Goal: Task Accomplishment & Management: Use online tool/utility

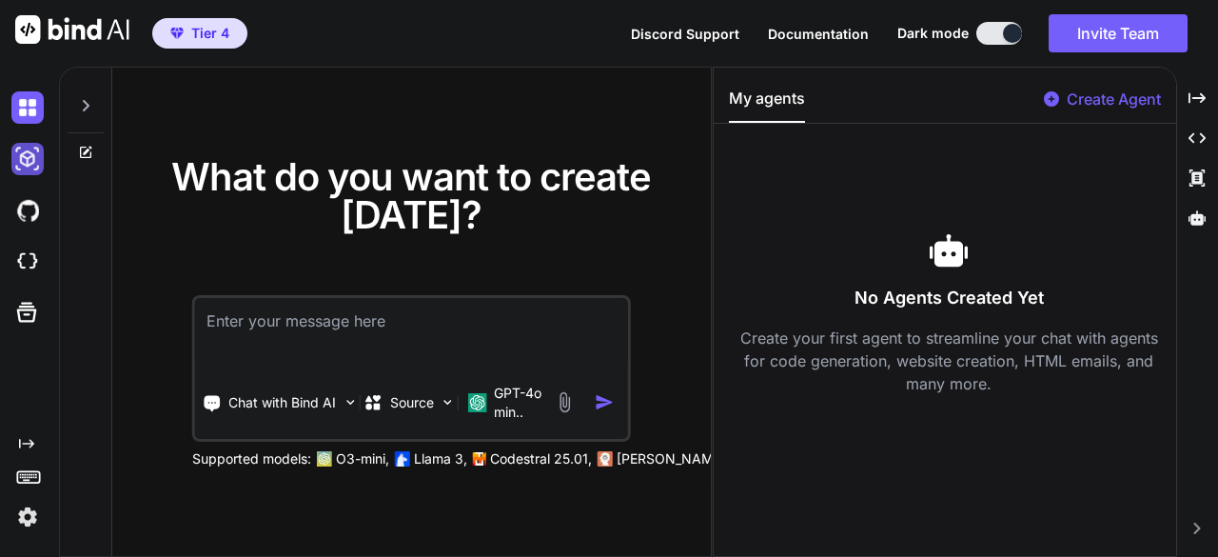
click at [27, 159] on img at bounding box center [27, 159] width 32 height 32
click at [19, 113] on img at bounding box center [27, 107] width 32 height 32
click at [34, 114] on img at bounding box center [27, 107] width 32 height 32
click at [29, 150] on img at bounding box center [27, 159] width 32 height 32
click at [29, 165] on img at bounding box center [27, 159] width 32 height 32
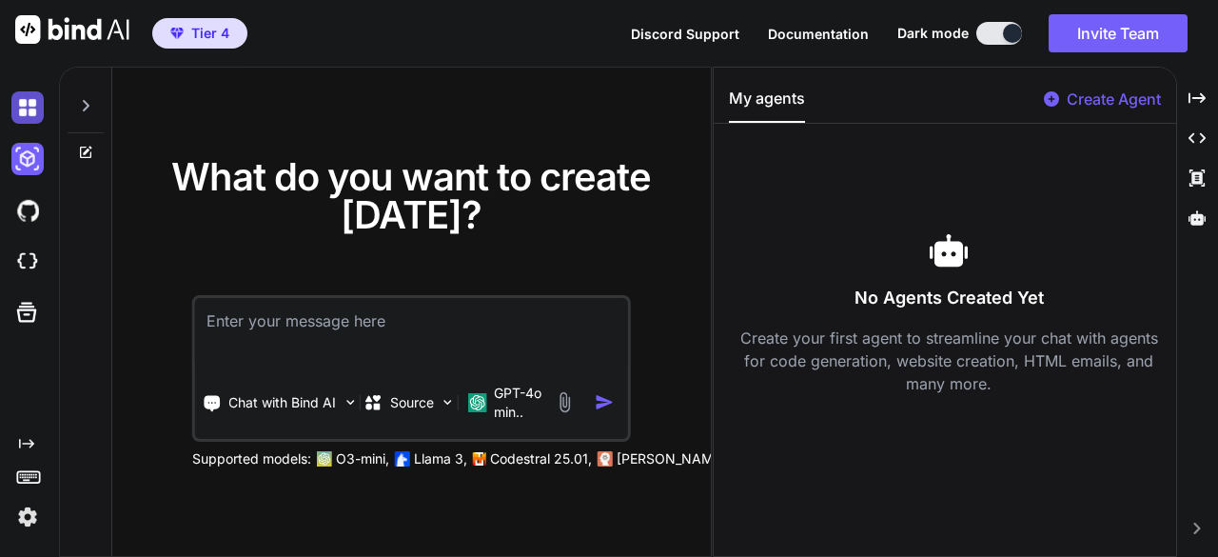
click at [30, 121] on img at bounding box center [27, 107] width 32 height 32
click at [25, 199] on img at bounding box center [27, 210] width 32 height 32
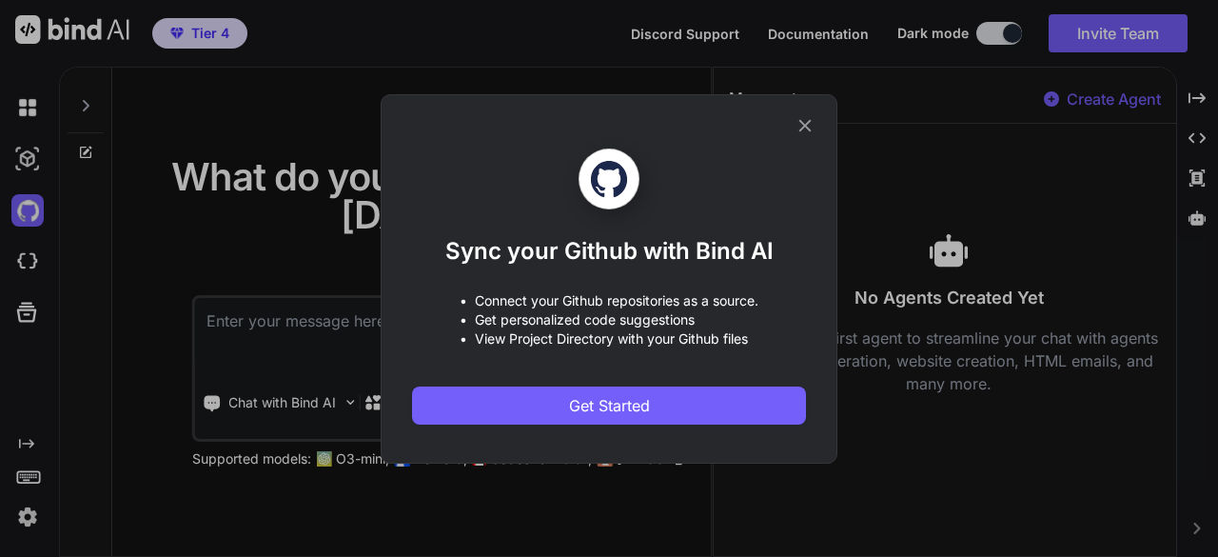
click at [815, 136] on div "Sync your Github with Bind AI • Connect your Github repositories as a source. •…" at bounding box center [609, 278] width 457 height 369
click at [807, 126] on icon at bounding box center [805, 125] width 21 height 21
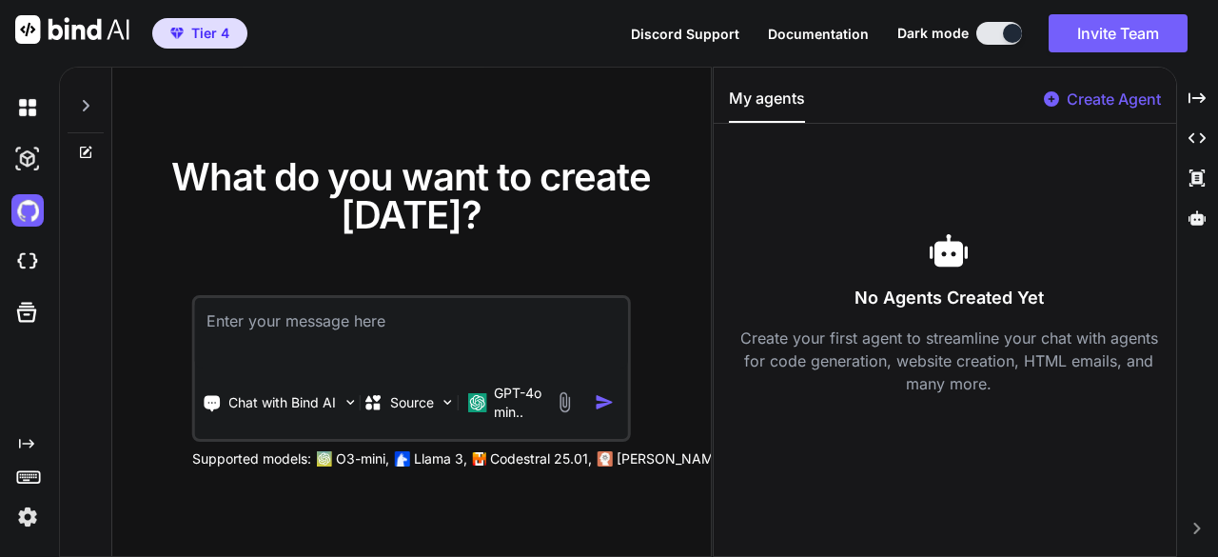
click at [88, 94] on div at bounding box center [86, 101] width 36 height 66
type textarea "x"
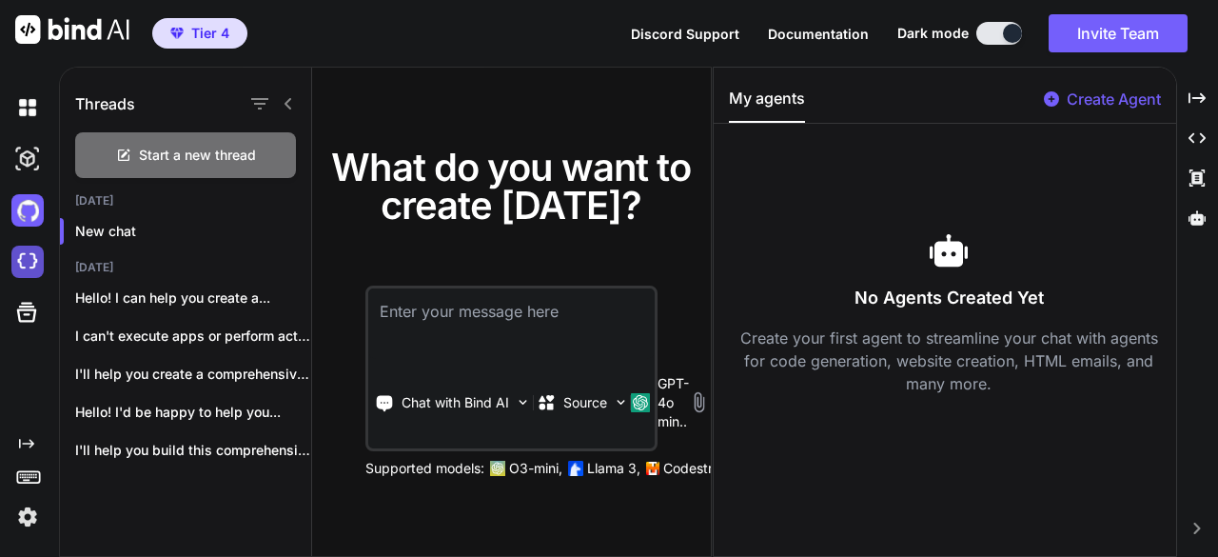
click at [15, 258] on img at bounding box center [27, 262] width 32 height 32
click at [492, 328] on textarea at bounding box center [511, 323] width 286 height 70
click at [1205, 89] on icon "Created with Pixso." at bounding box center [1197, 97] width 17 height 17
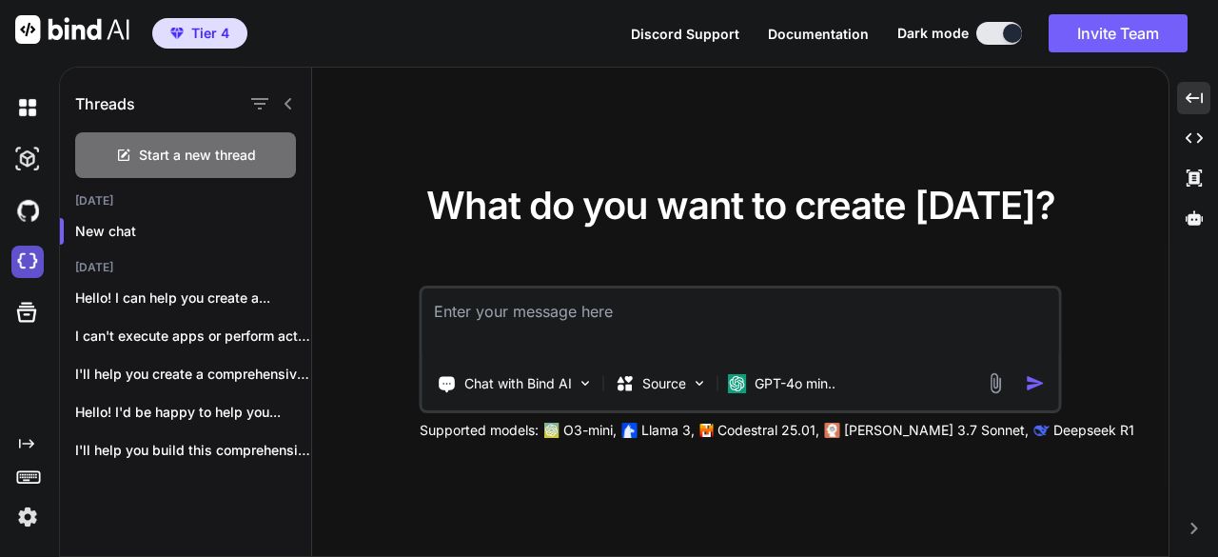
click at [16, 264] on img at bounding box center [27, 262] width 32 height 32
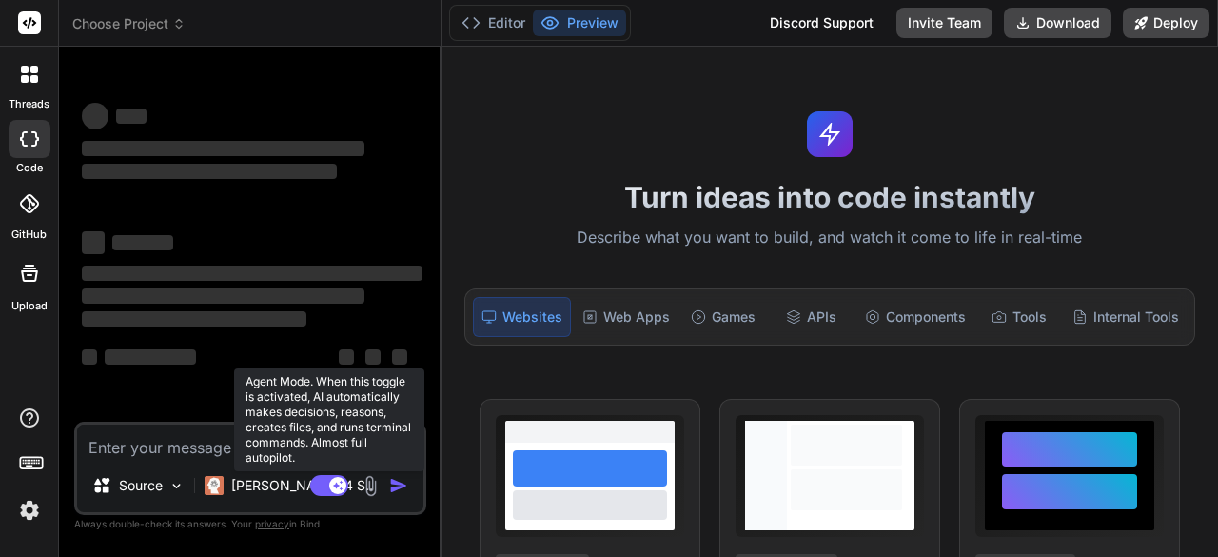
click at [324, 479] on rect at bounding box center [329, 485] width 38 height 21
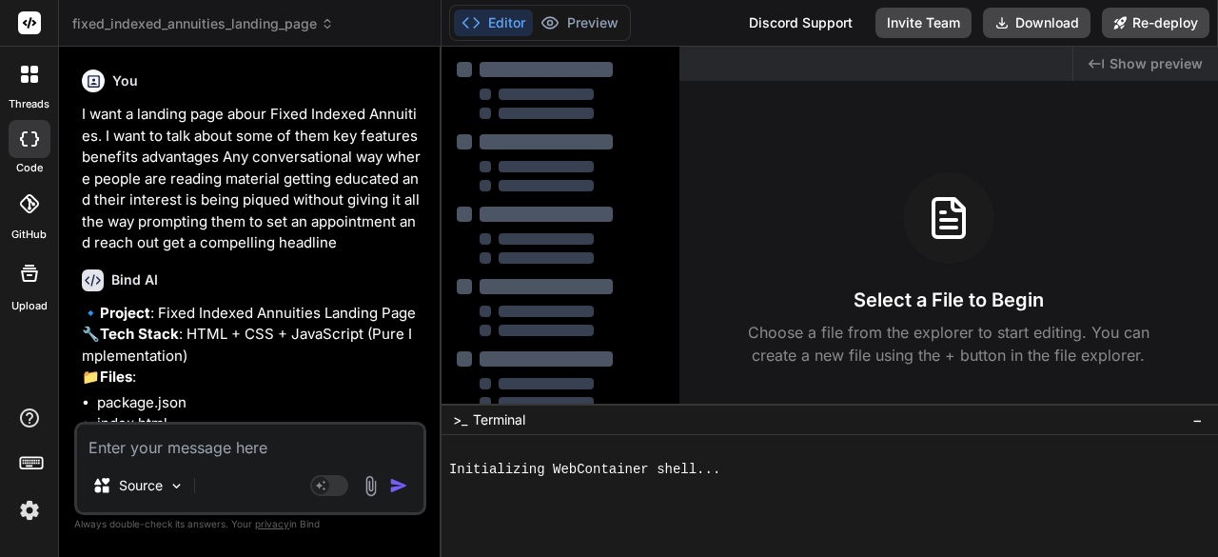
scroll to position [553, 0]
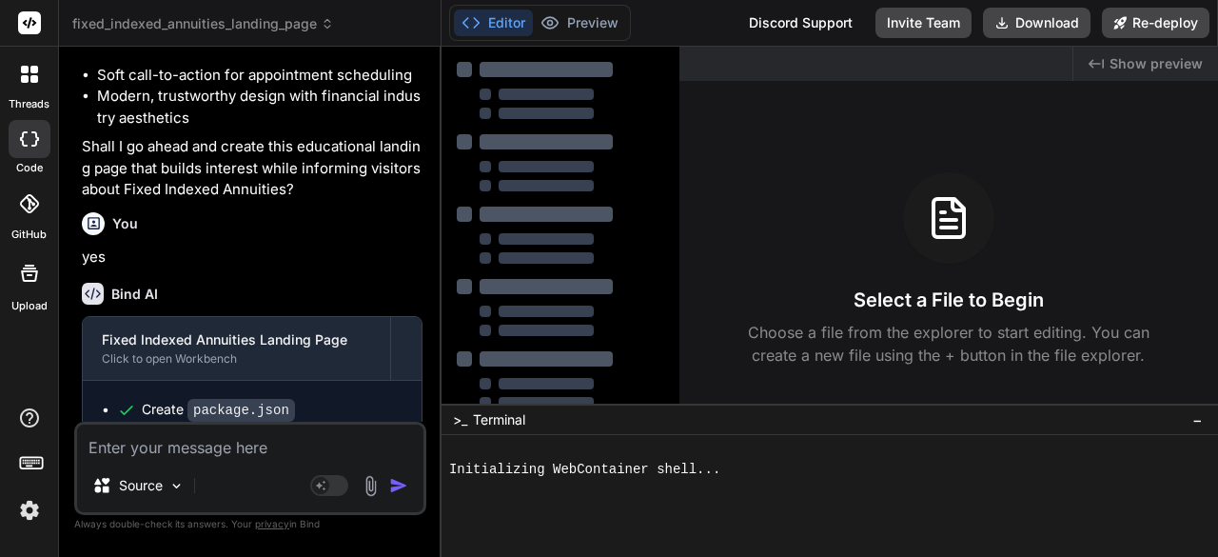
click at [196, 65] on li "Benefits comparison section" at bounding box center [259, 54] width 325 height 22
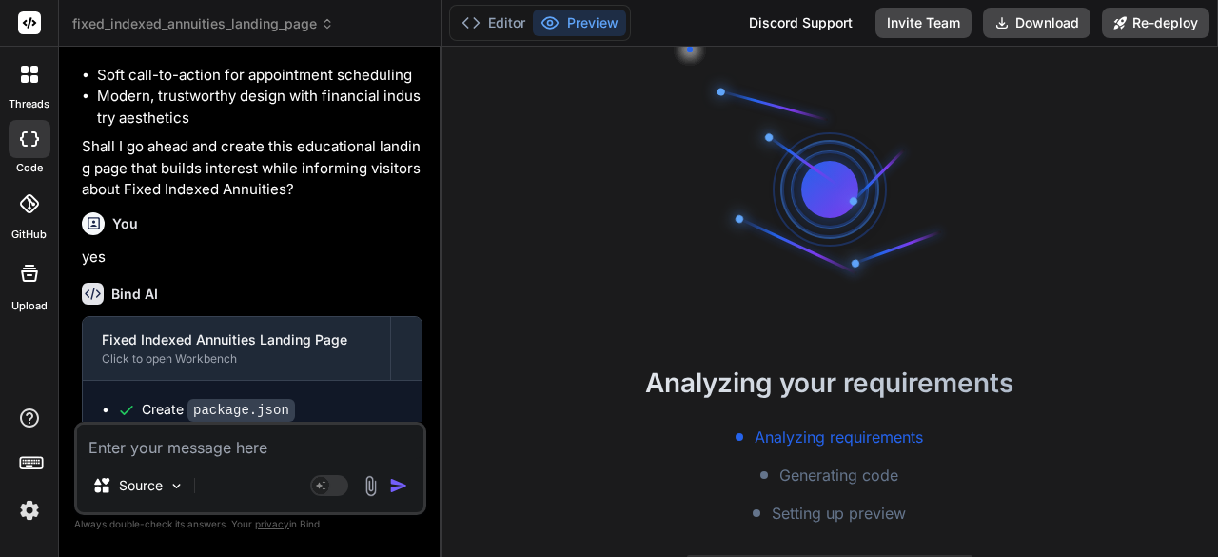
type textarea "x"
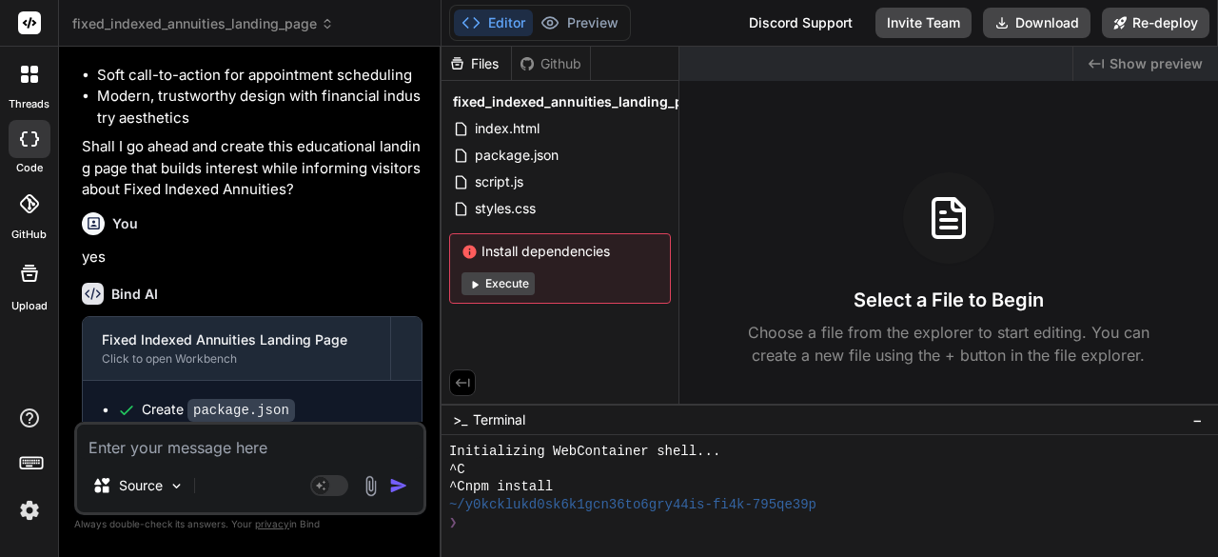
scroll to position [0, 0]
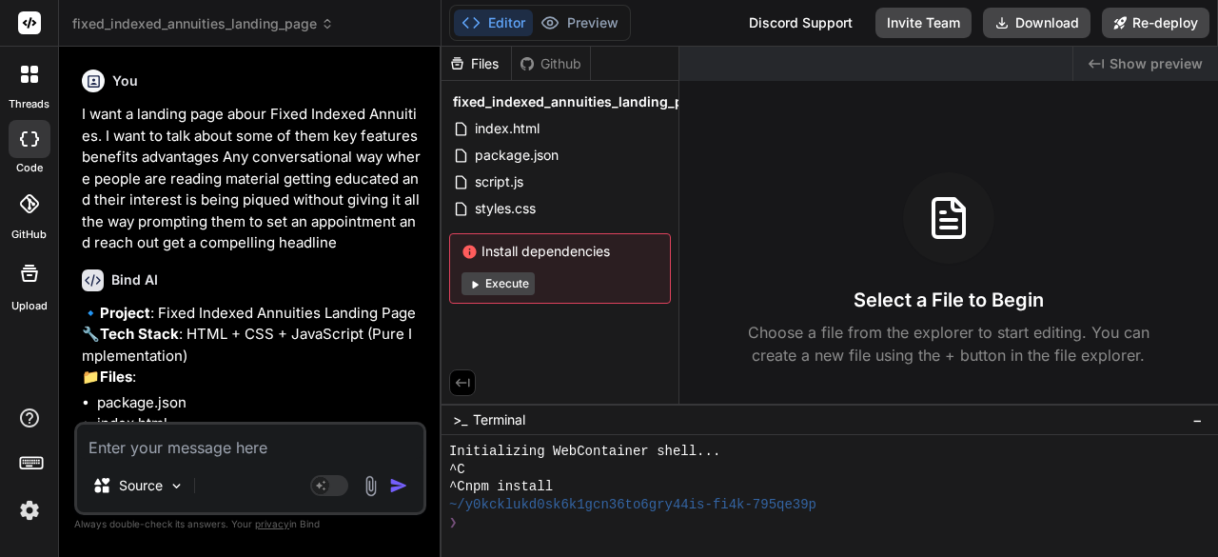
click at [187, 18] on span "fixed_indexed_annuities_landing_page" at bounding box center [203, 23] width 262 height 19
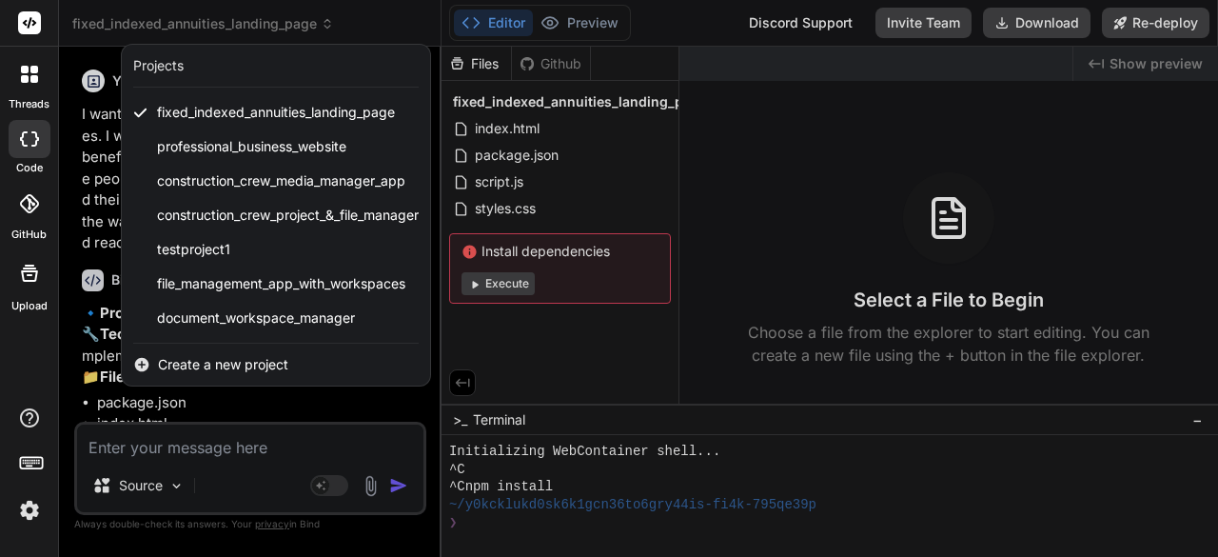
click at [305, 370] on div "Create a new project" at bounding box center [276, 365] width 308 height 42
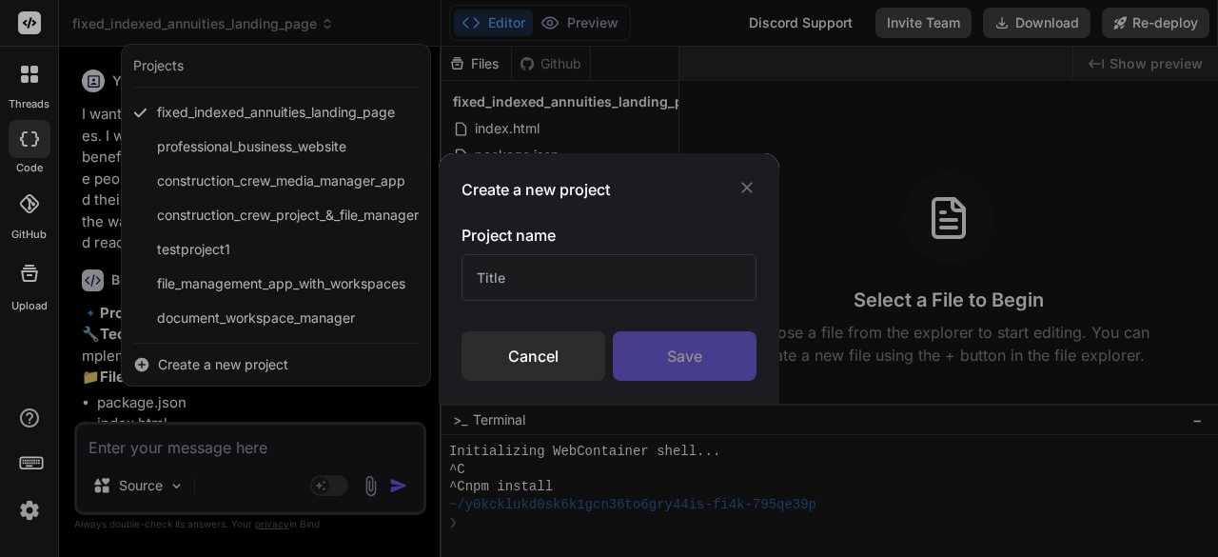
click at [586, 283] on input "text" at bounding box center [609, 277] width 295 height 47
type input "test5"
click at [669, 360] on div "Save" at bounding box center [685, 355] width 144 height 49
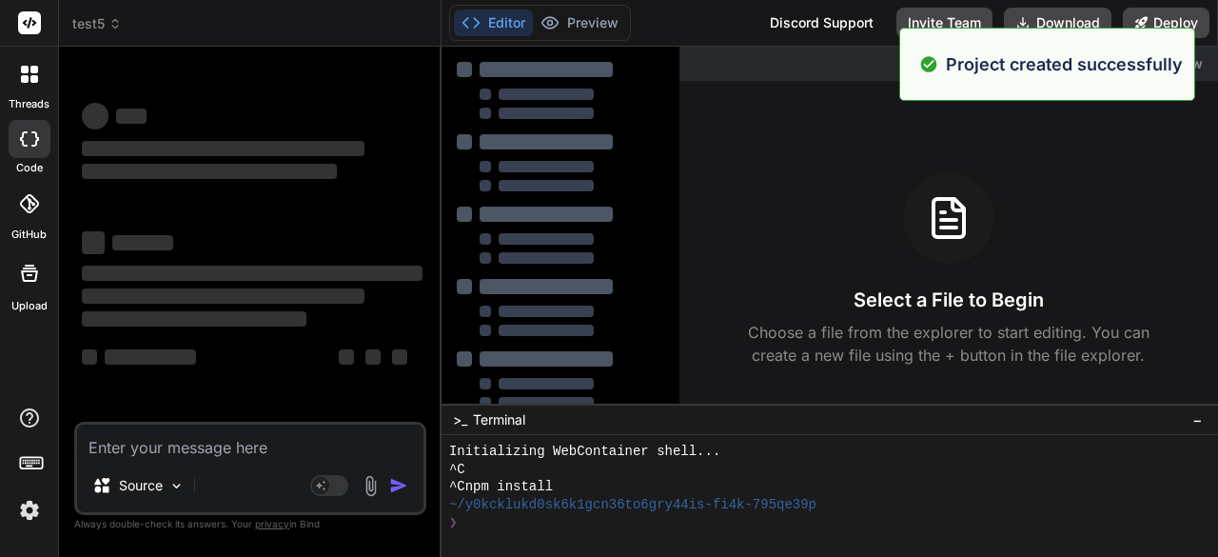
scroll to position [35, 0]
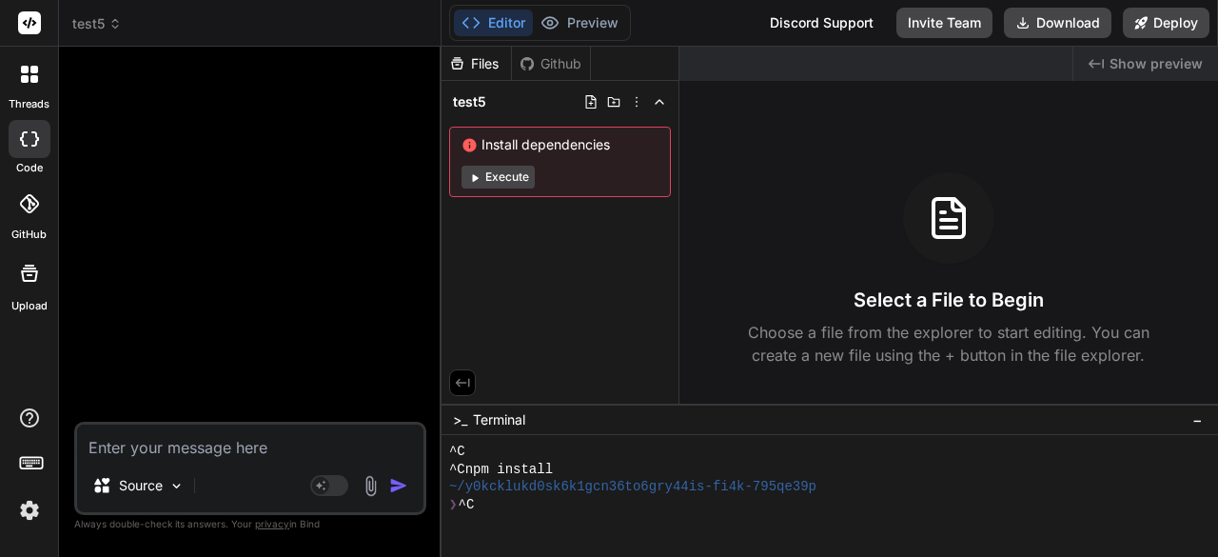
click at [19, 147] on div at bounding box center [30, 139] width 42 height 38
click at [31, 109] on label "threads" at bounding box center [29, 104] width 41 height 16
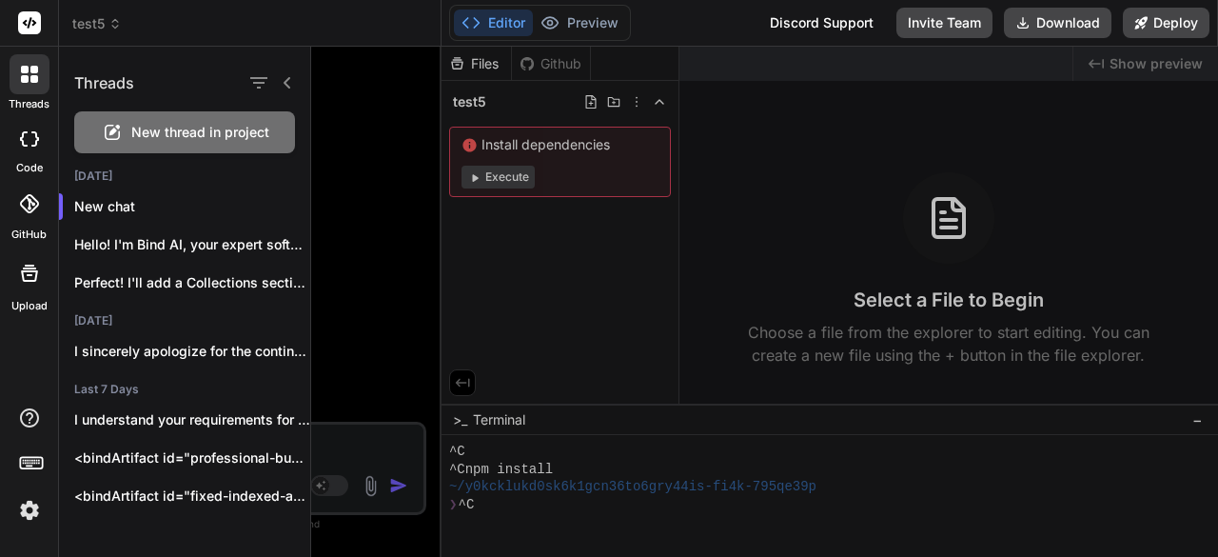
click at [32, 90] on div at bounding box center [30, 74] width 40 height 40
click at [133, 201] on p "New chat" at bounding box center [192, 206] width 236 height 19
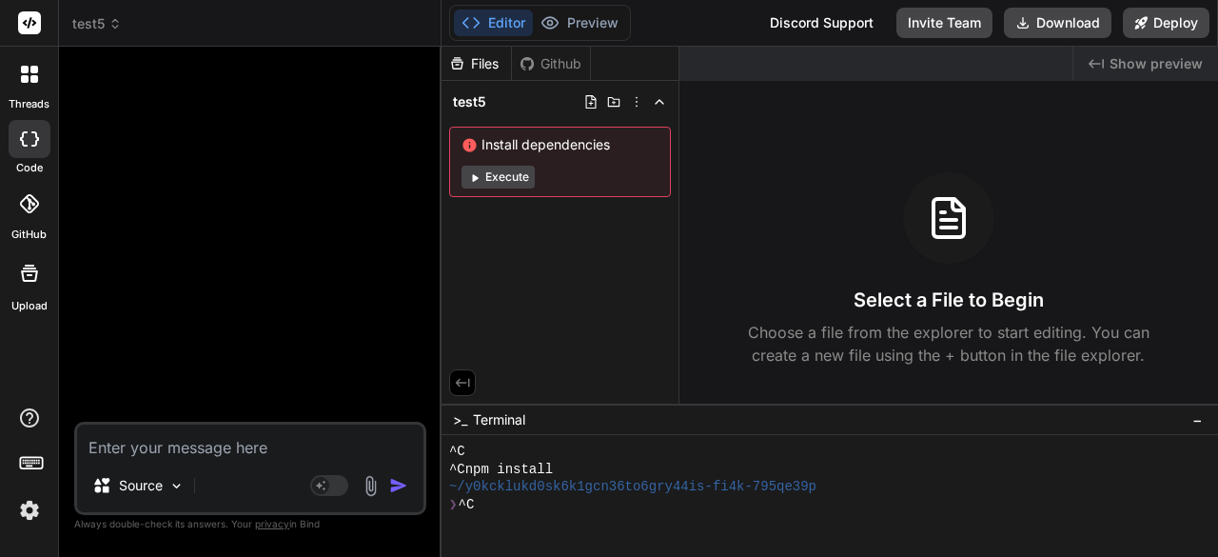
click at [36, 94] on div "threads" at bounding box center [29, 80] width 58 height 66
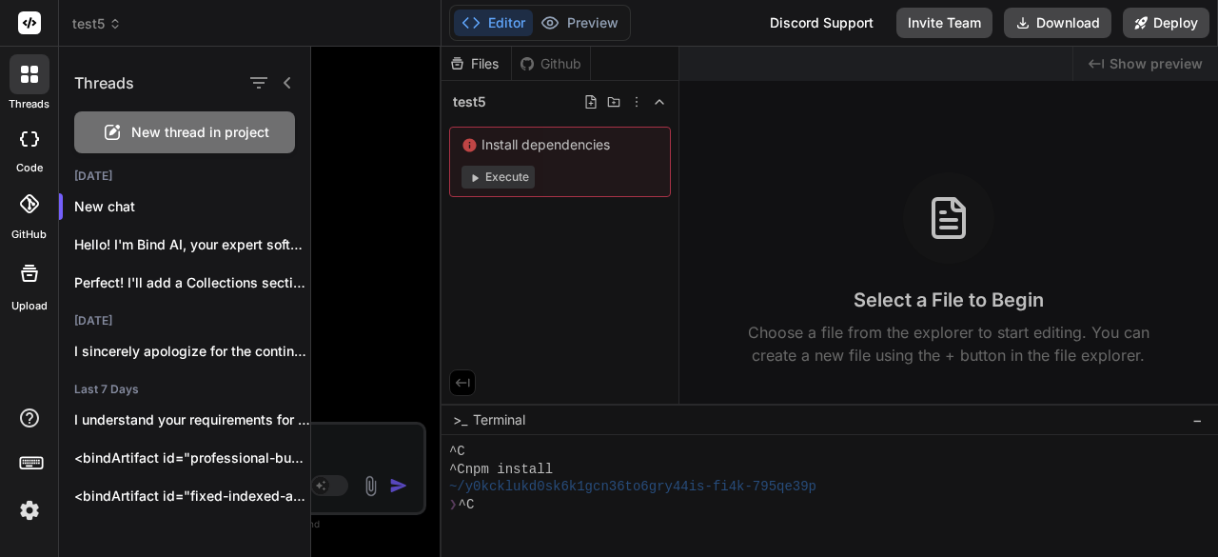
click at [30, 148] on div at bounding box center [30, 139] width 42 height 38
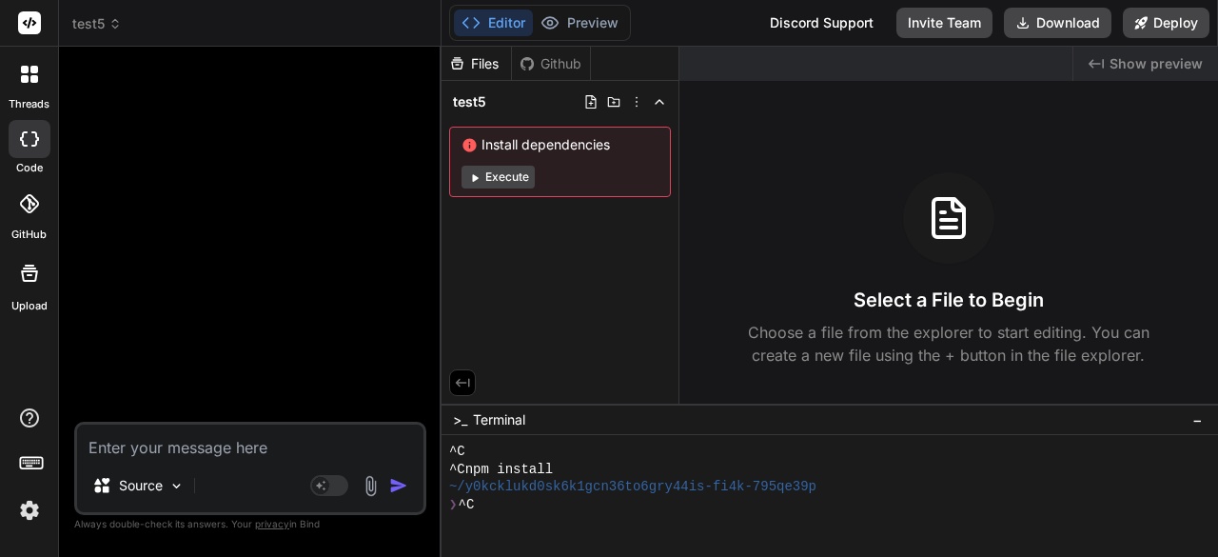
click at [30, 148] on div at bounding box center [30, 139] width 42 height 38
click at [35, 21] on rect at bounding box center [29, 22] width 23 height 23
click at [324, 443] on textarea at bounding box center [250, 441] width 346 height 34
click at [29, 17] on rect at bounding box center [29, 22] width 23 height 23
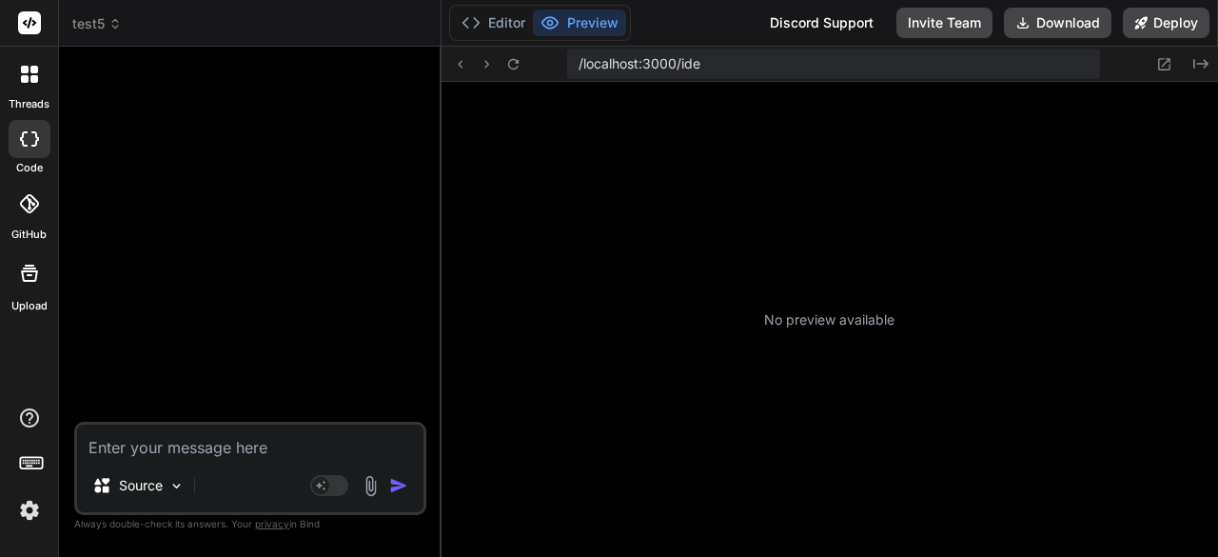
type textarea "x"
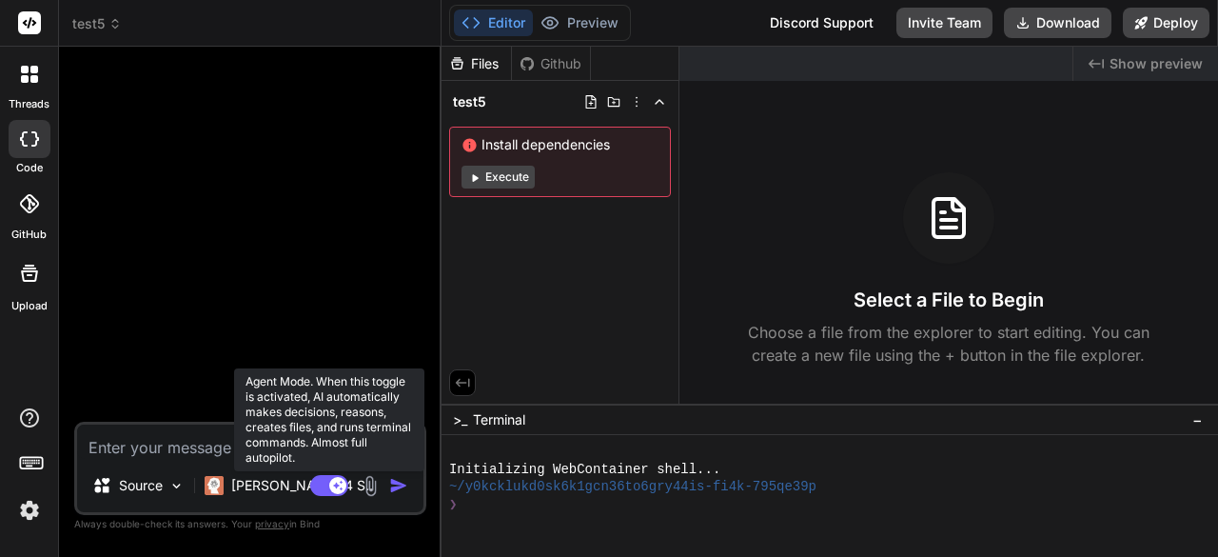
click at [328, 487] on rect at bounding box center [329, 485] width 38 height 21
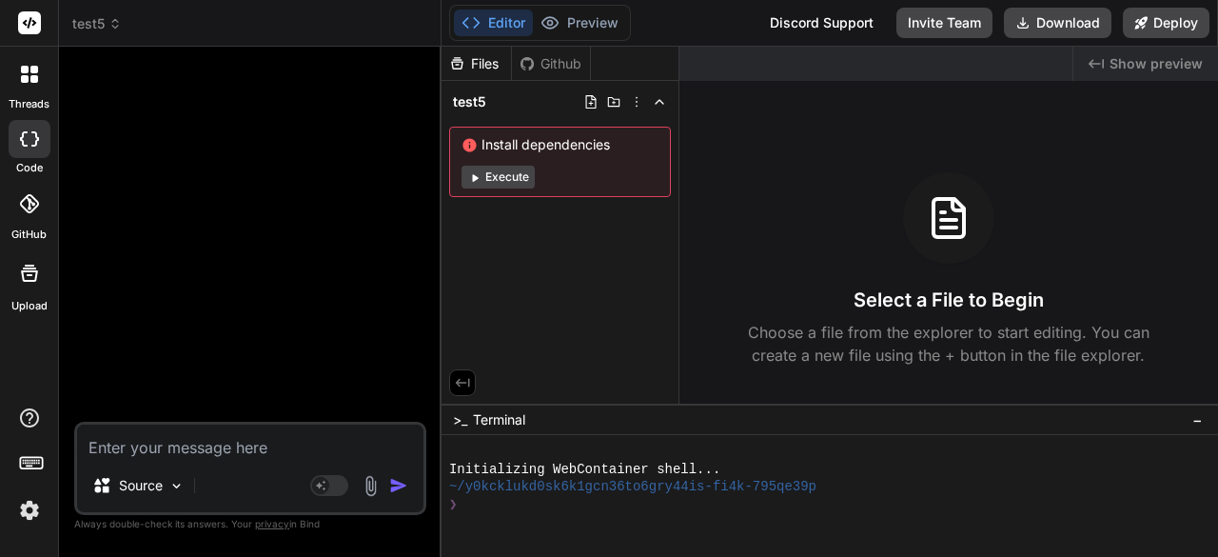
click at [141, 458] on textarea at bounding box center [250, 441] width 346 height 34
paste textarea "Create a web app called "MemoSpace" with the following features: Users can uplo…"
type textarea "x"
type textarea "Create a web app called "MemoSpace" with the following features: Users can uplo…"
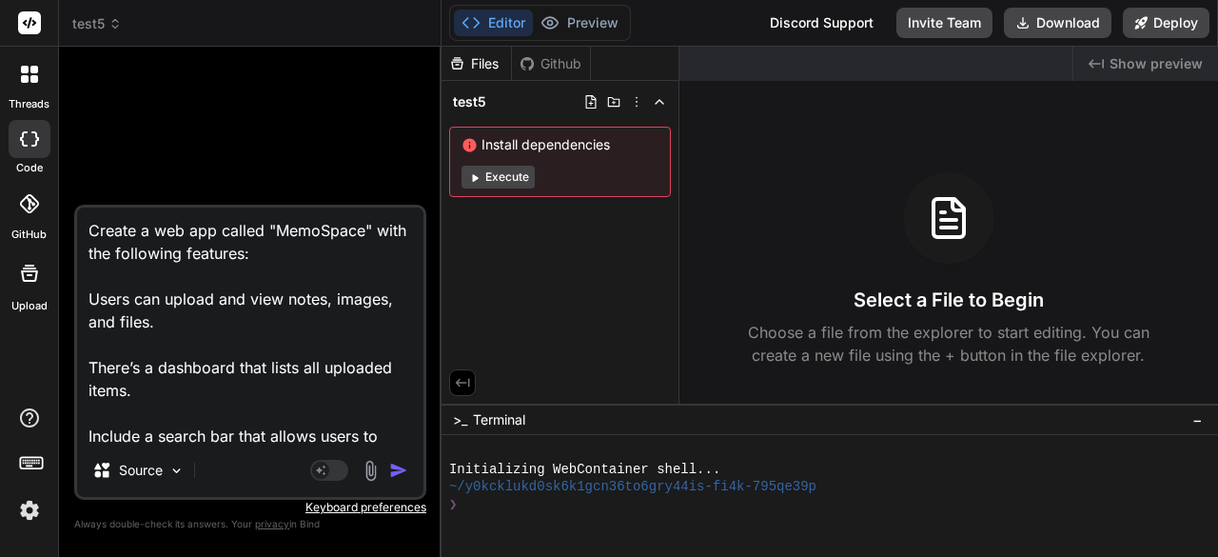
scroll to position [207, 0]
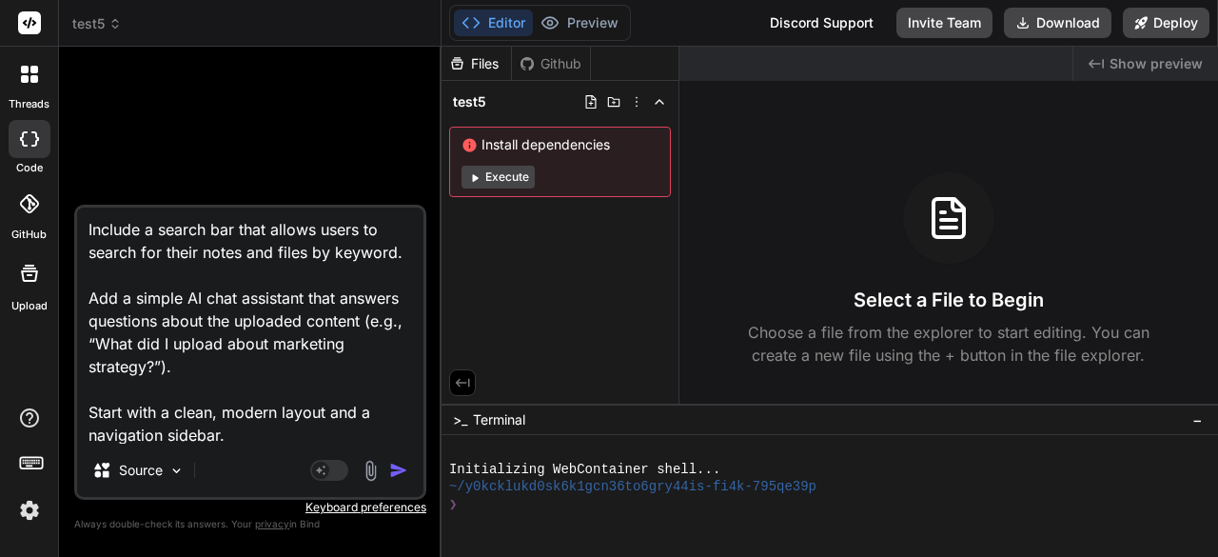
type textarea "x"
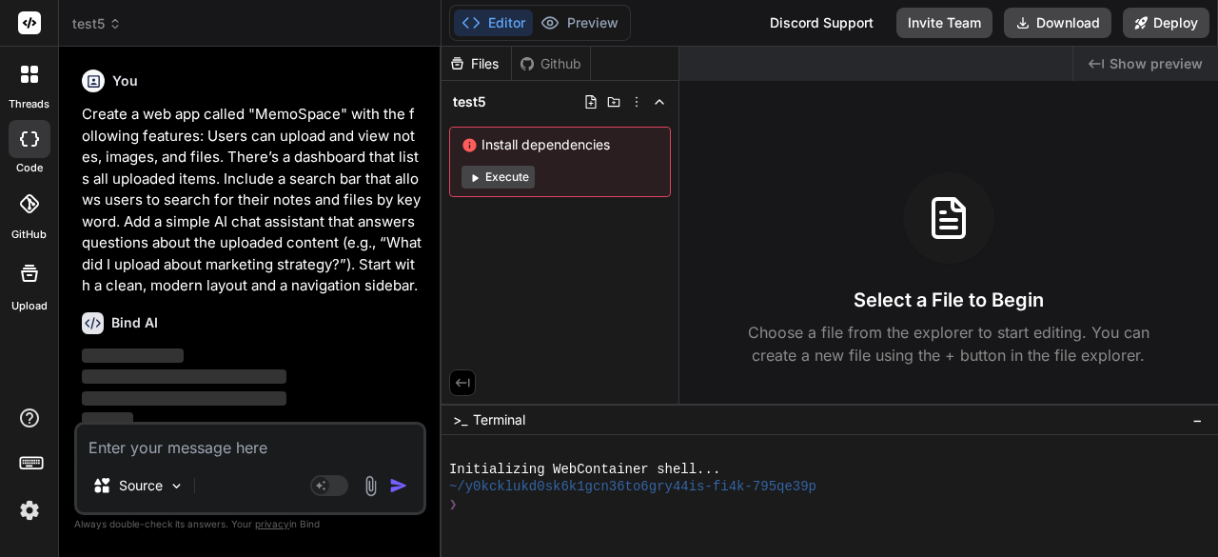
scroll to position [0, 0]
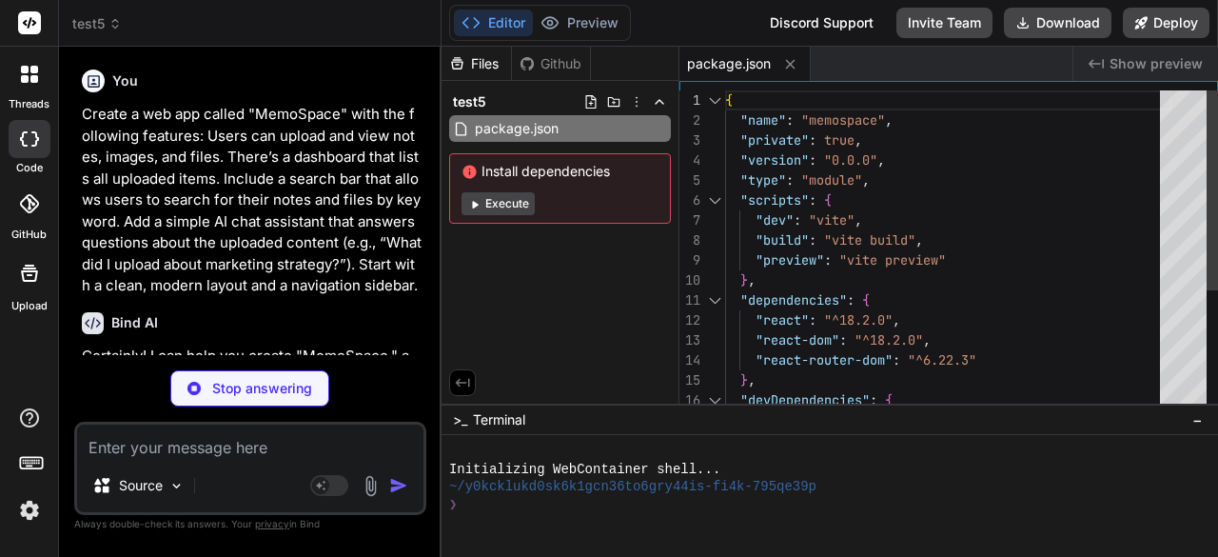
type textarea "x"
type textarea "<body> <div id="root"></div> <script type="module" src="/src/main.jsx"></script…"
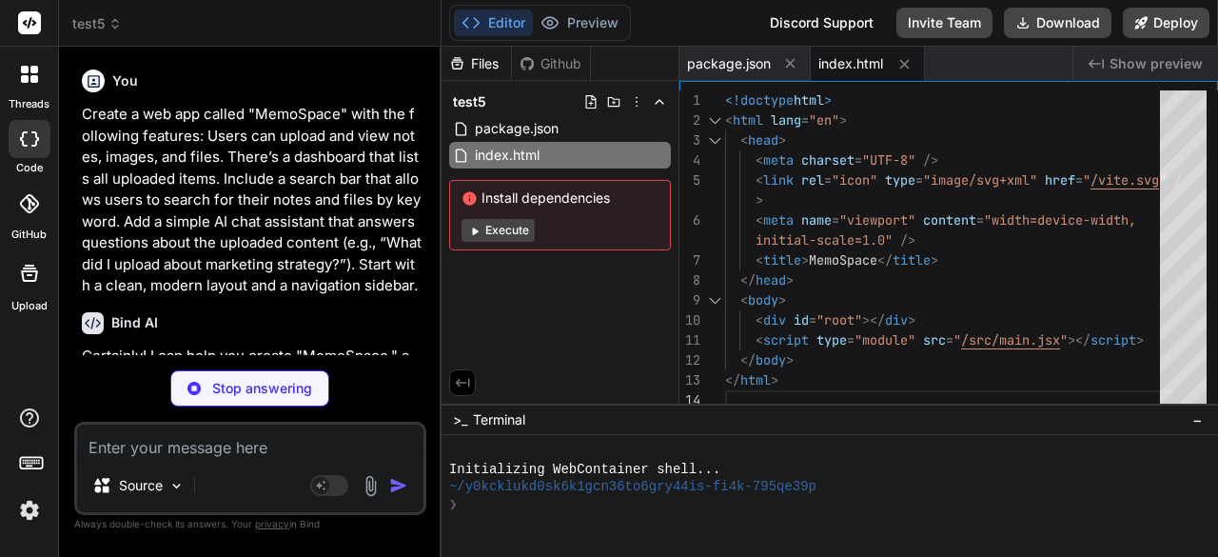
type textarea "x"
type textarea "}"
type textarea "x"
type textarea "export default { plugins: { tailwindcss: {}, autoprefixer: {}, }, }"
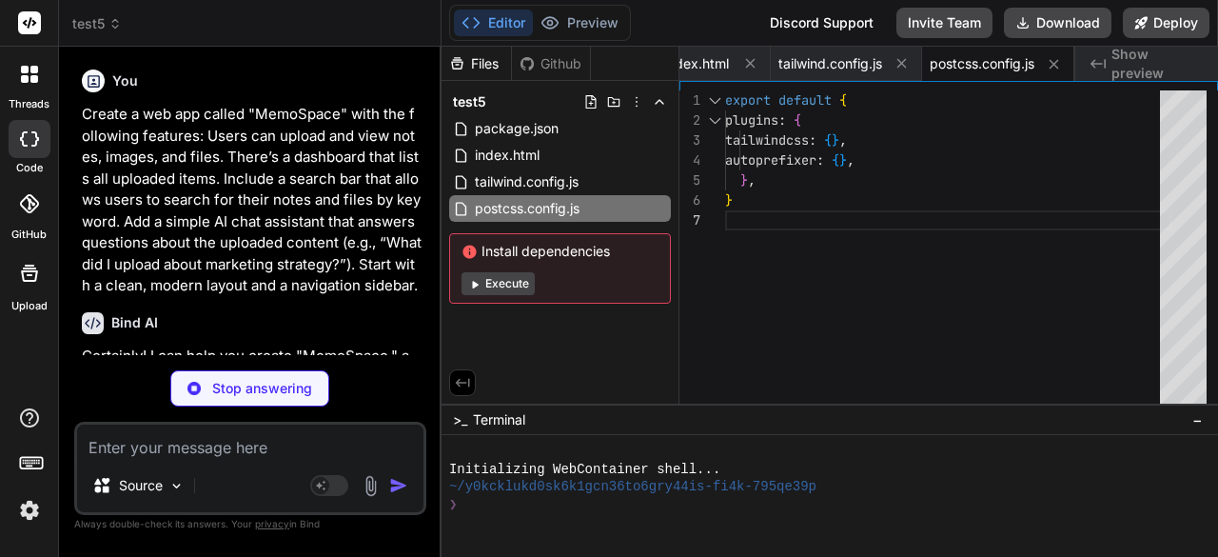
type textarea "x"
type textarea "}"
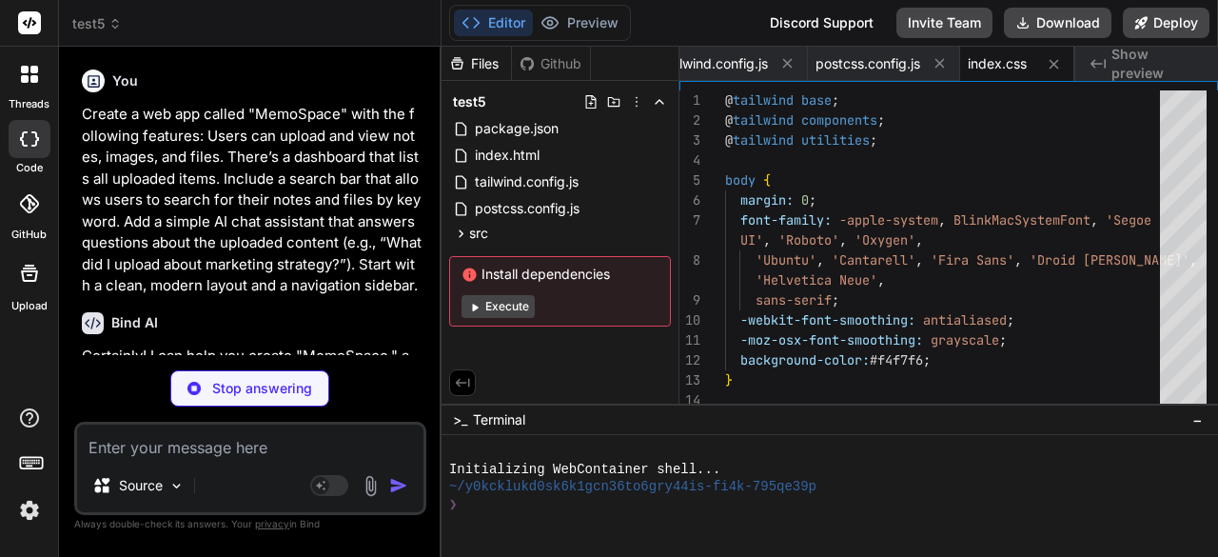
type textarea "x"
type textarea "<MemoProvider> <App /> </MemoProvider> </BrowserRouter> </React.StrictMode>, );"
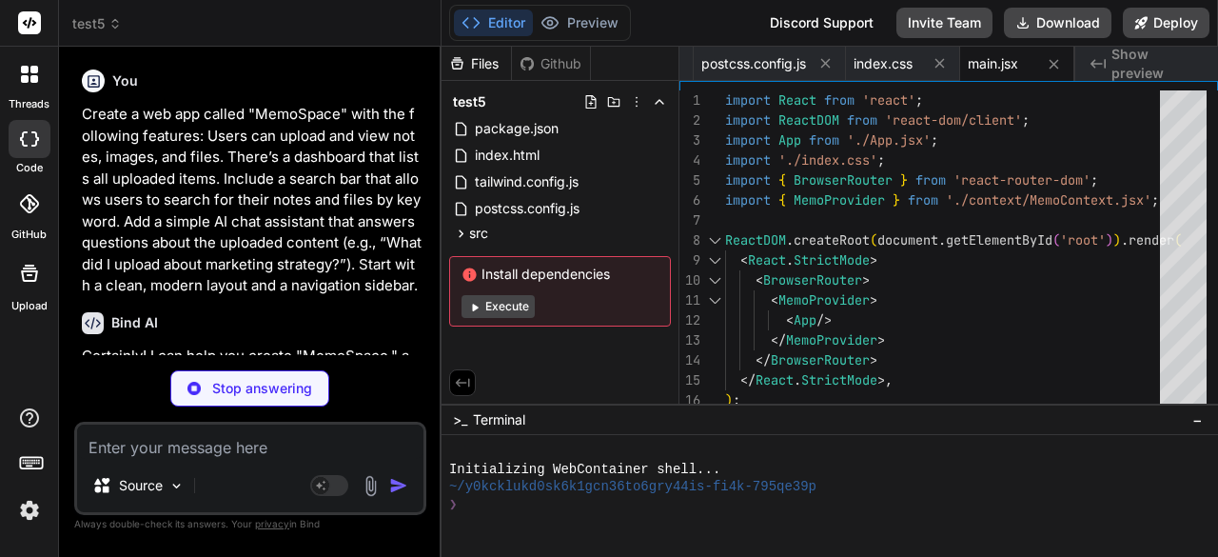
type textarea "x"
type textarea "} export default App;"
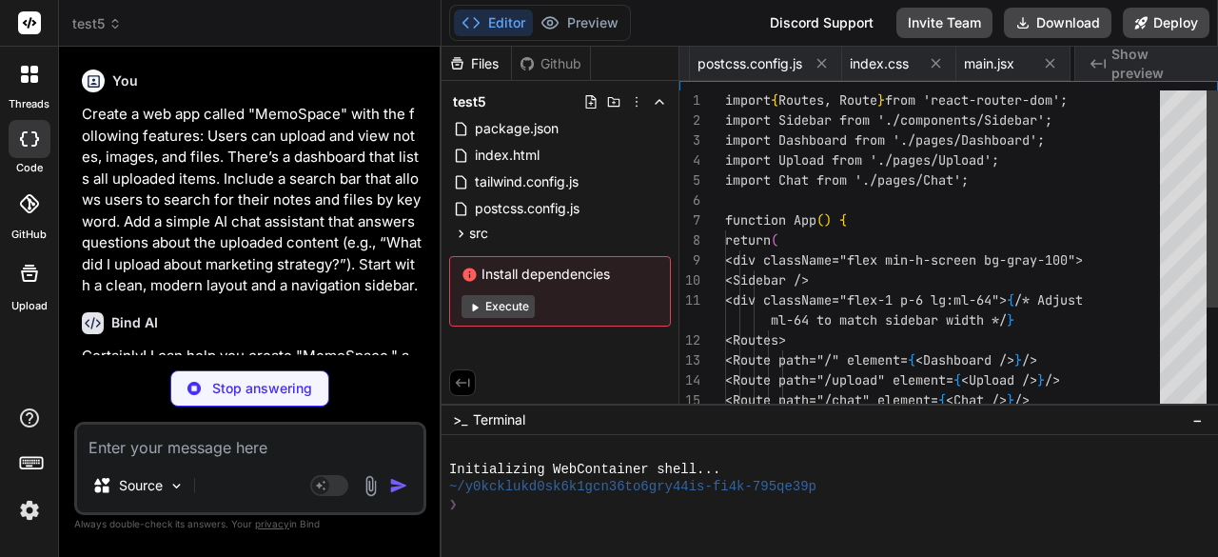
scroll to position [0, 501]
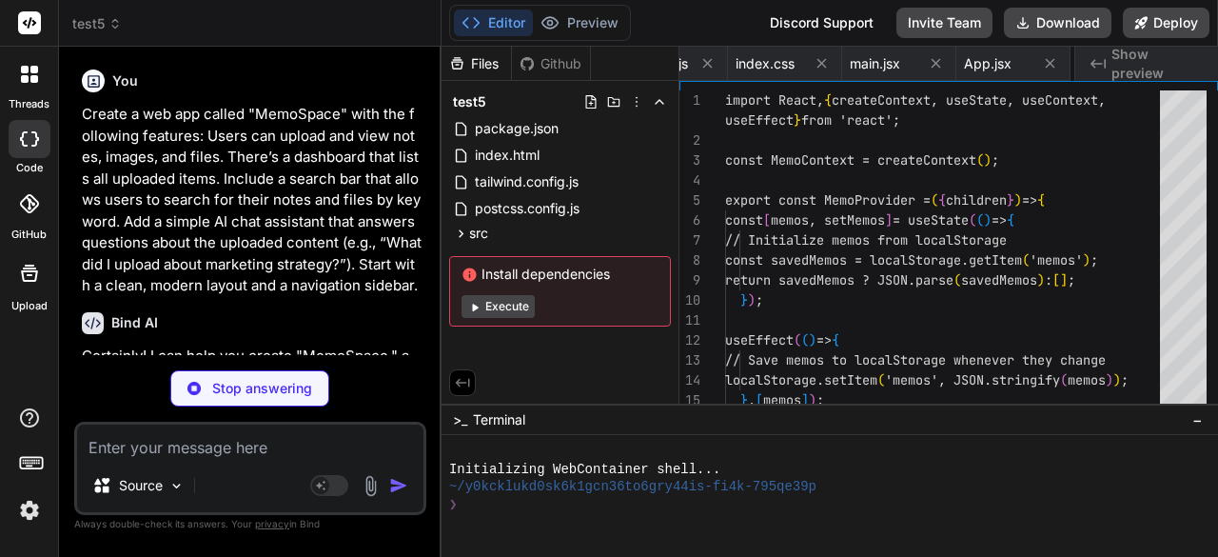
type textarea "x"
type textarea "{children} </MemoContext.Provider> ); }; export const useMemos = () => useConte…"
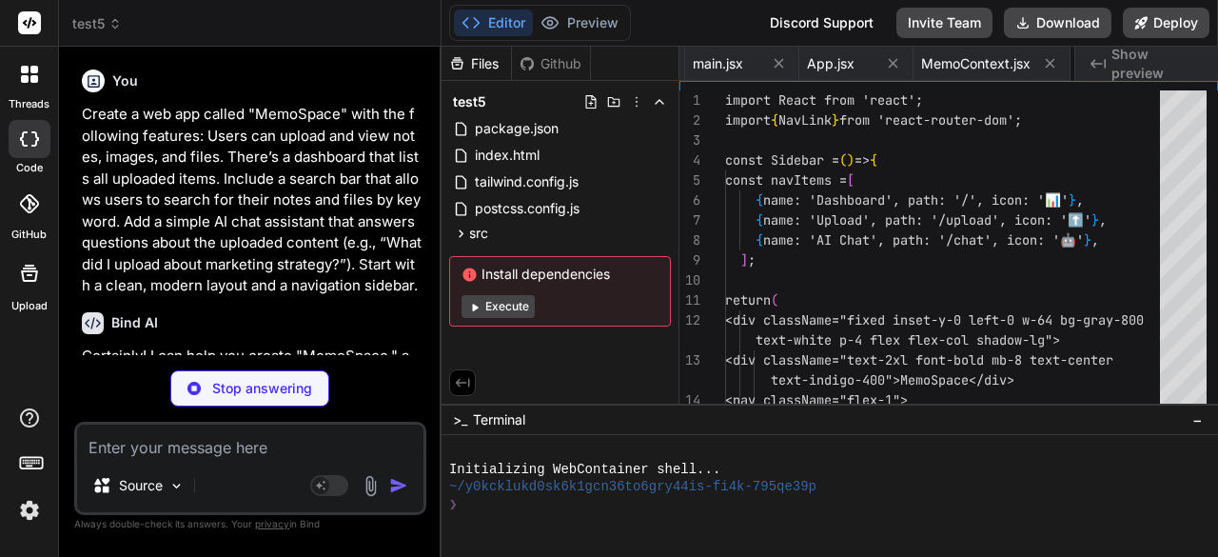
type textarea "x"
type textarea "<div className="mt-auto text-center text-gray-500 text-sm"> &copy; {new Date().…"
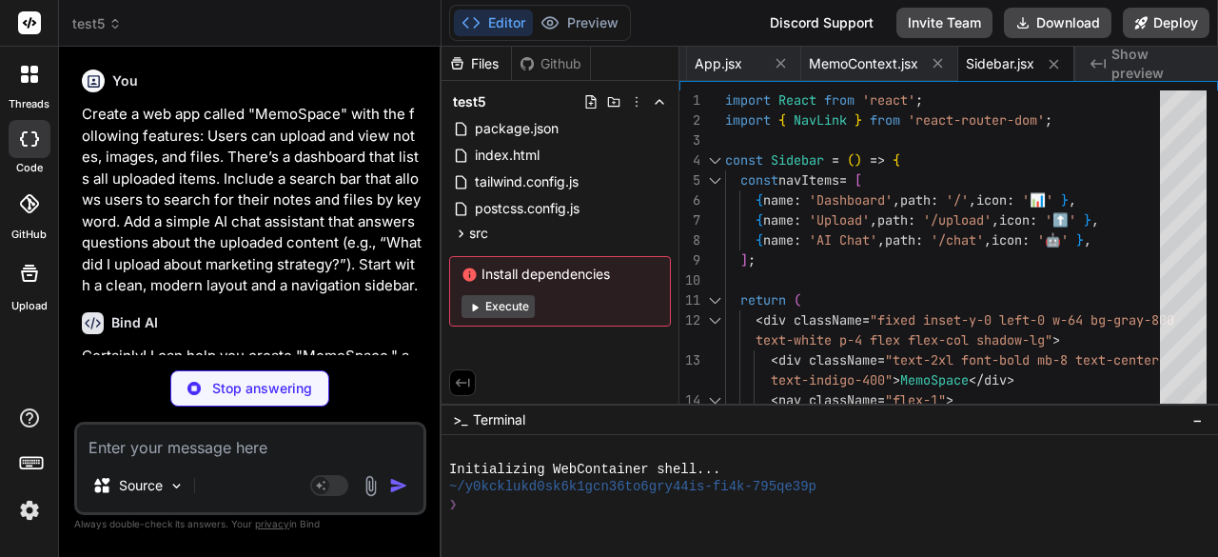
type textarea "x"
type textarea "or files! </p> )} </div> </div> ); }; export default Dashboard;"
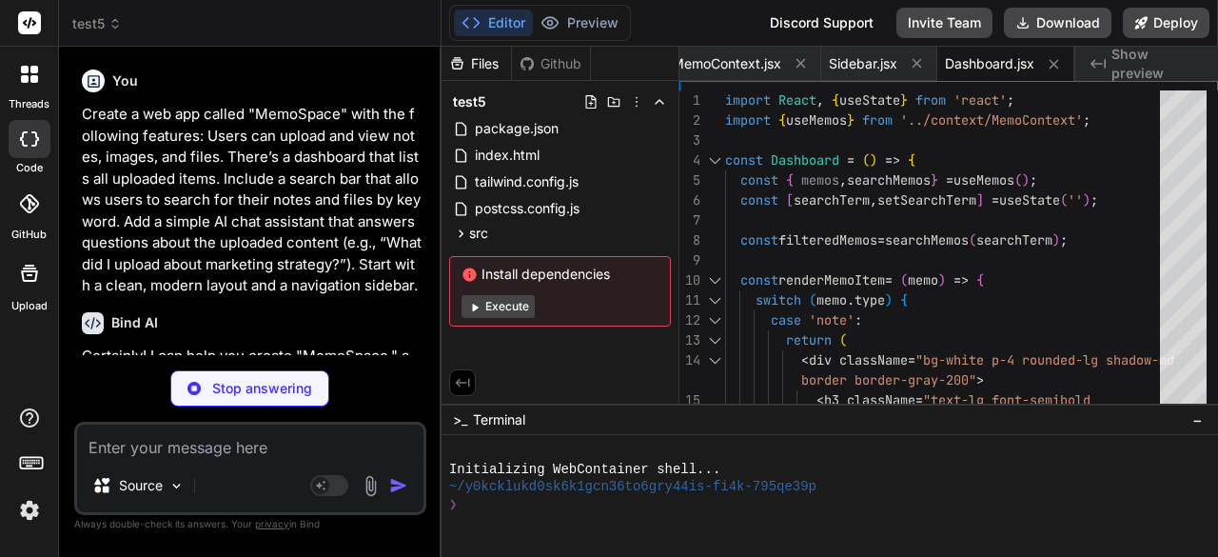
type textarea "x"
type textarea "</button> </form> </div> )} </div> ); }; export default Upload;"
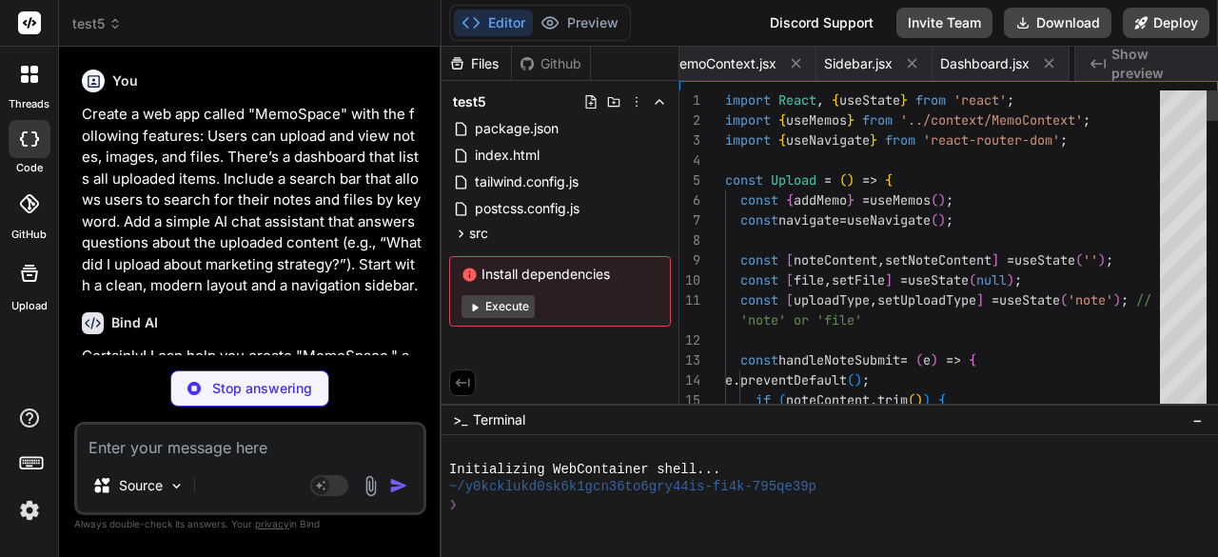
scroll to position [0, 1026]
type textarea "x"
type textarea "export default Chat;"
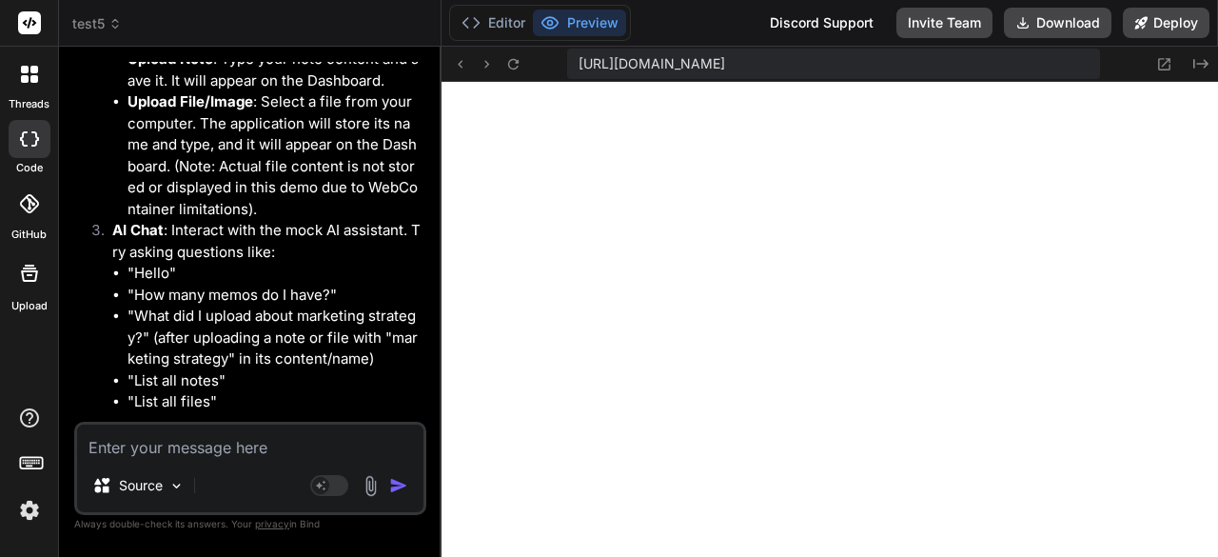
scroll to position [1738, 0]
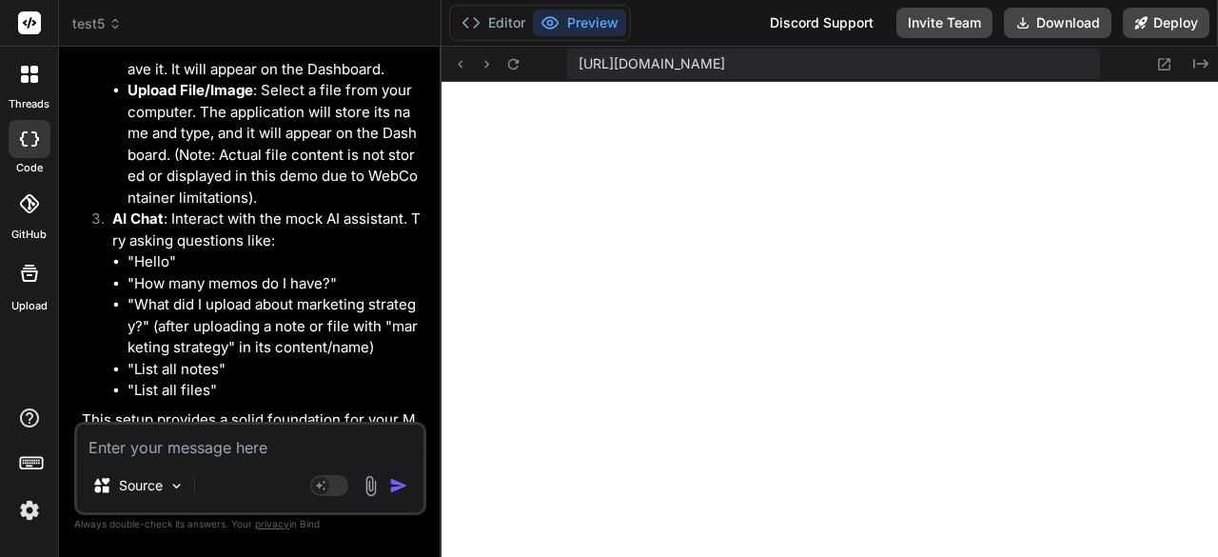
click at [563, 28] on button "Preview" at bounding box center [579, 23] width 93 height 27
click at [1161, 69] on icon at bounding box center [1164, 64] width 16 height 16
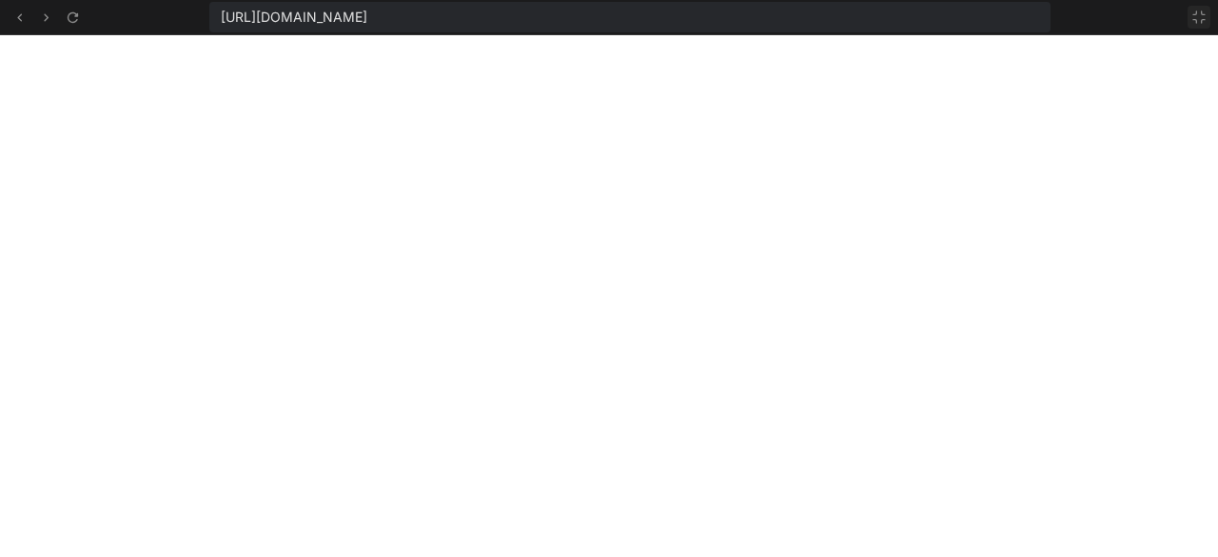
click at [1191, 22] on icon at bounding box center [1198, 17] width 15 height 15
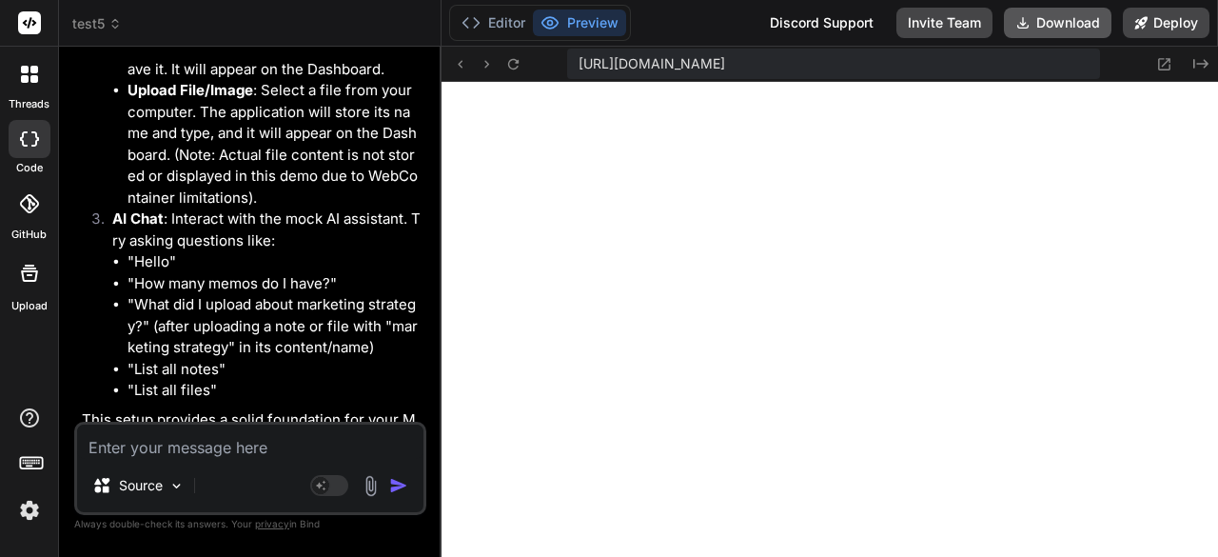
click at [1054, 35] on button "Download" at bounding box center [1058, 23] width 108 height 30
click at [227, 453] on textarea at bounding box center [250, 441] width 346 height 34
paste textarea "Please check and update my app to display a visible message on the home page, s…"
type textarea "x"
type textarea "Please check and update my app to display a visible message on the home page, s…"
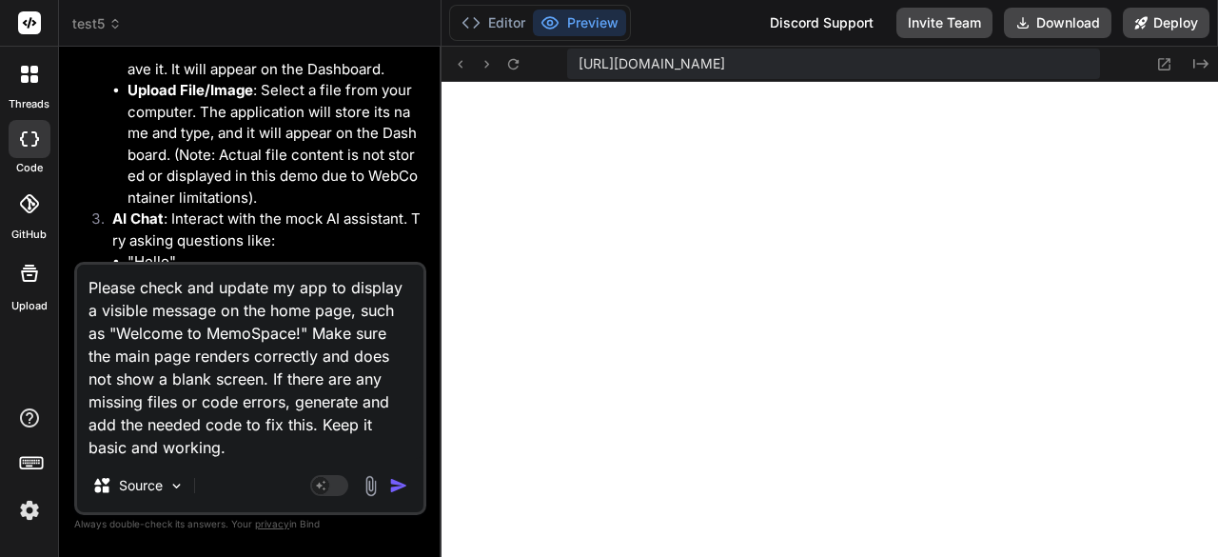
type textarea "x"
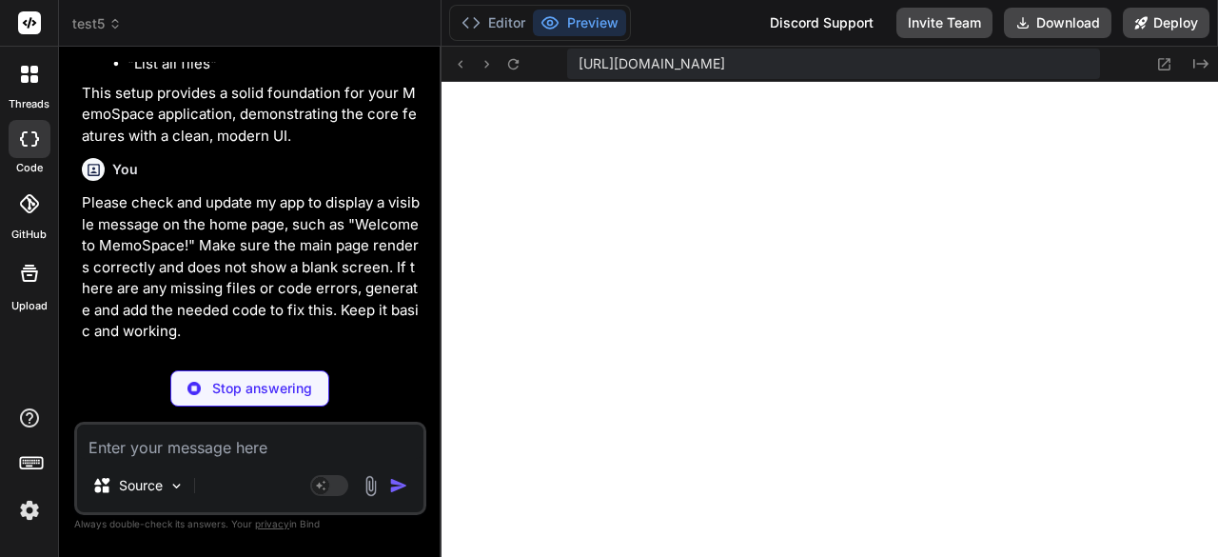
scroll to position [2308, 0]
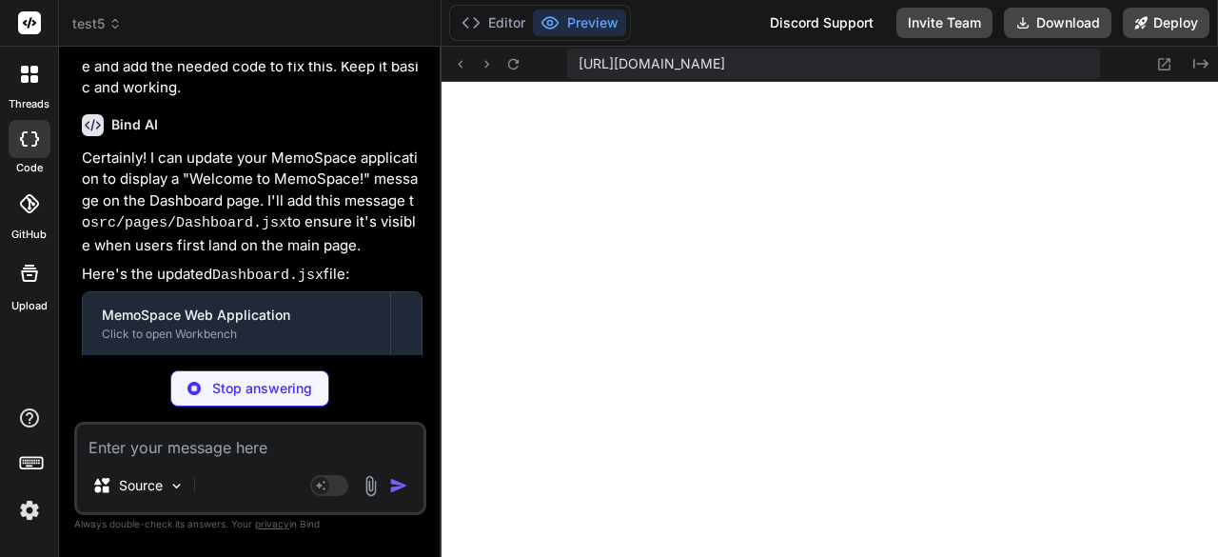
type textarea "x"
type textarea "export default Dashboard;"
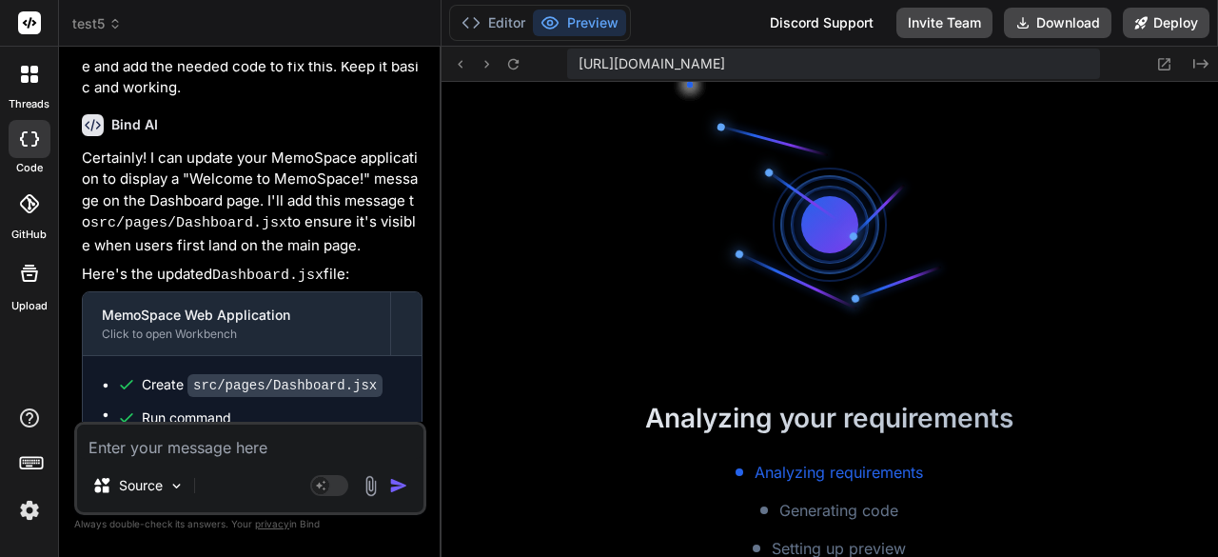
scroll to position [2431, 0]
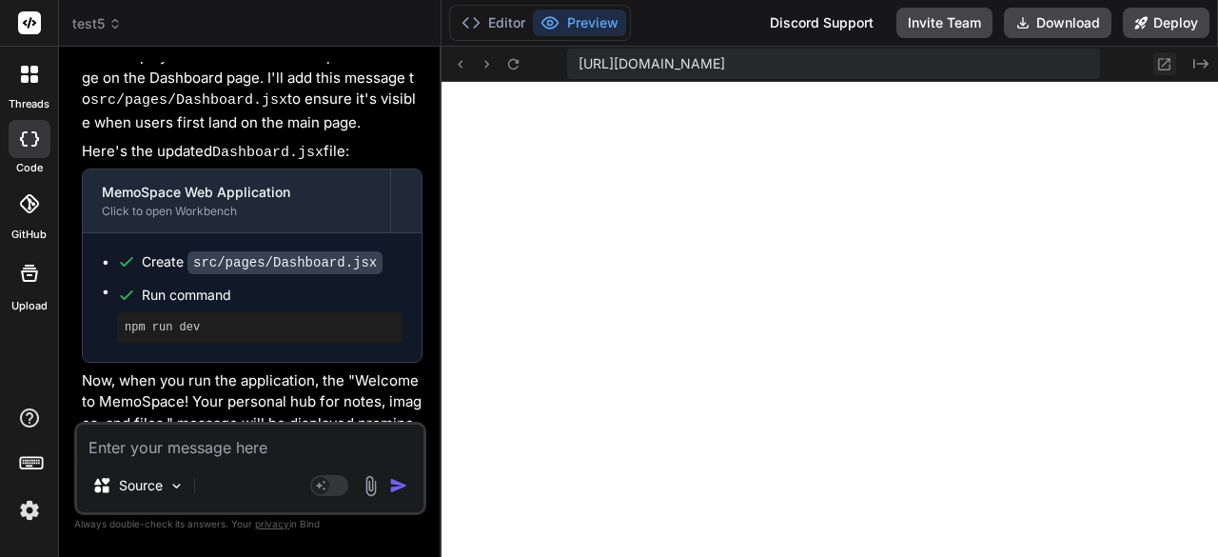
click at [1167, 69] on icon at bounding box center [1165, 64] width 12 height 12
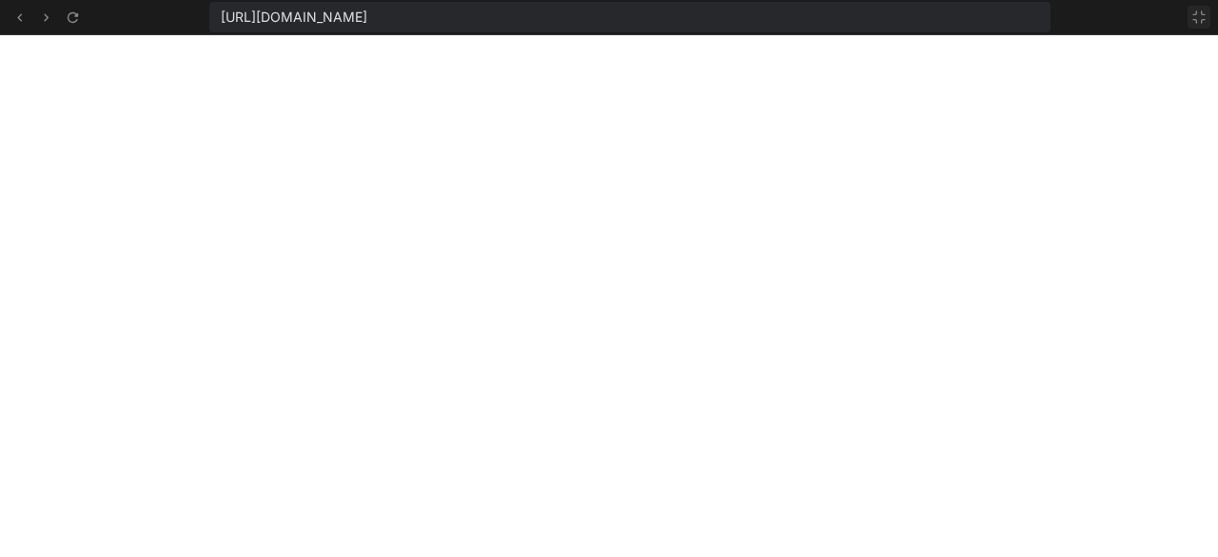
click at [1197, 18] on icon at bounding box center [1198, 17] width 15 height 15
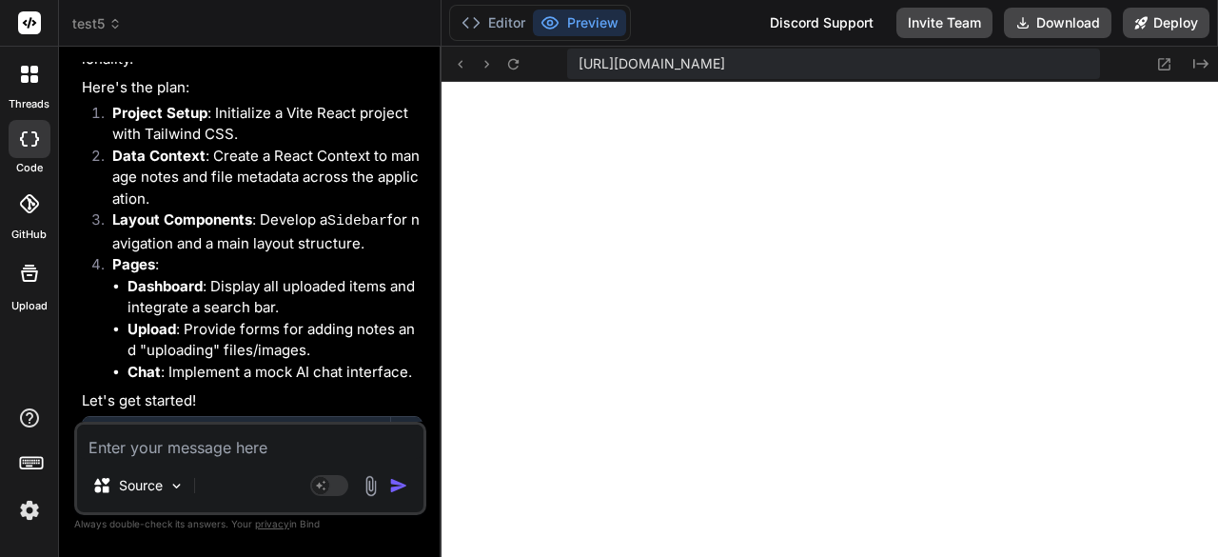
scroll to position [0, 0]
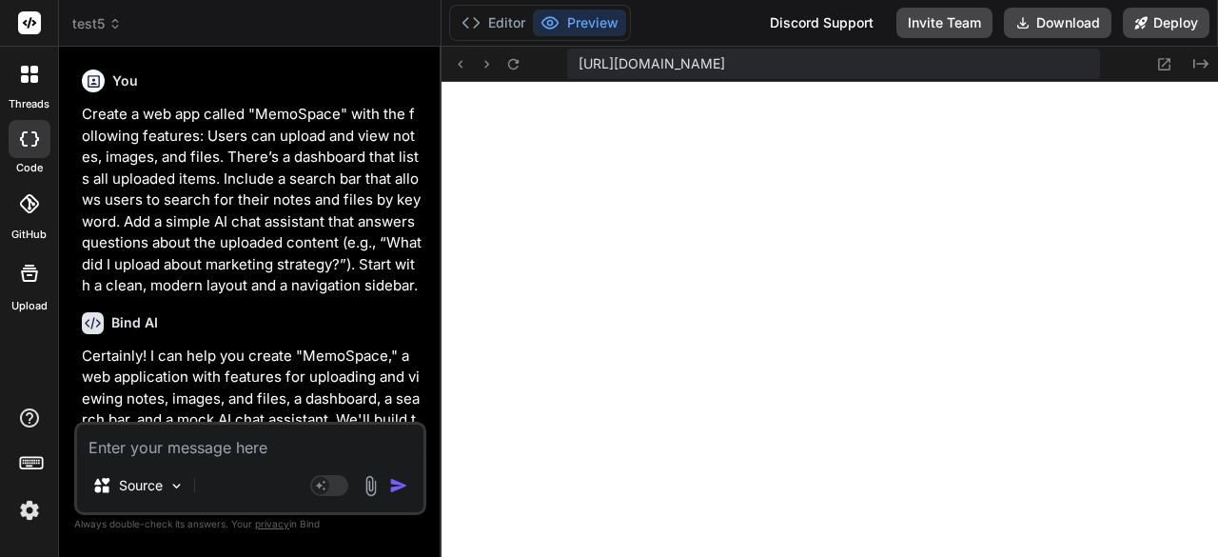
click at [111, 18] on icon at bounding box center [114, 23] width 13 height 13
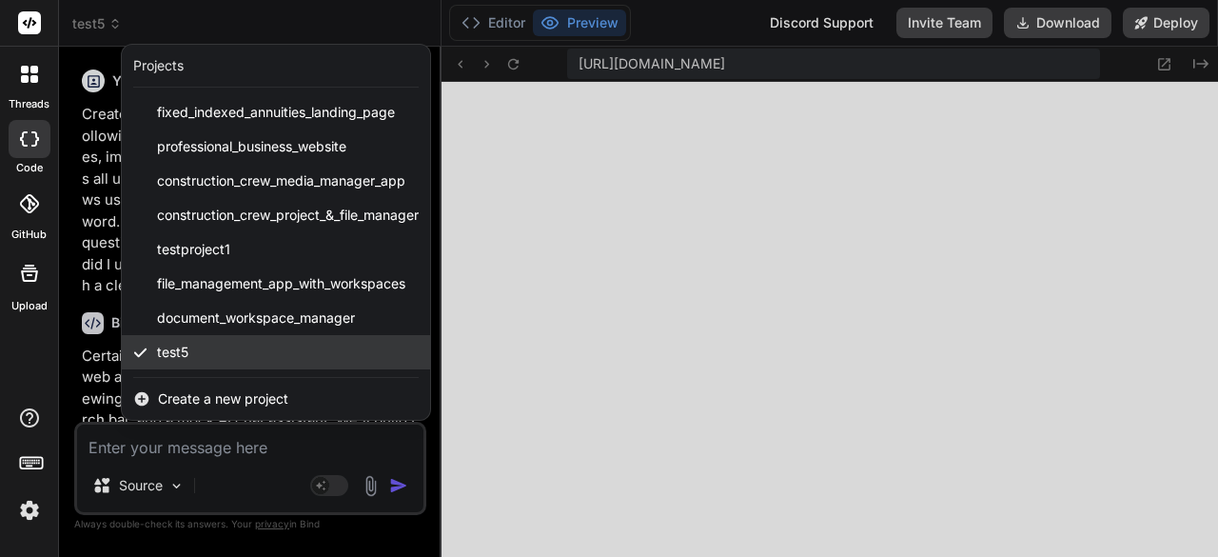
drag, startPoint x: 349, startPoint y: 352, endPoint x: 271, endPoint y: 353, distance: 78.0
drag, startPoint x: 271, startPoint y: 353, endPoint x: 230, endPoint y: 354, distance: 40.9
click at [230, 354] on div "test5" at bounding box center [276, 352] width 308 height 34
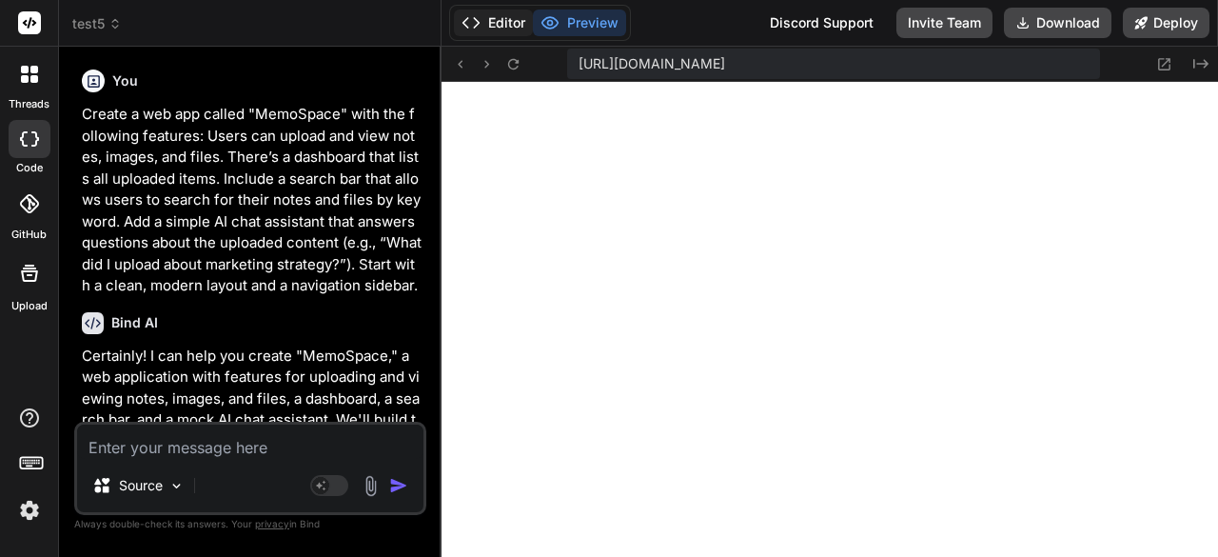
click at [493, 22] on button "Editor" at bounding box center [493, 23] width 79 height 27
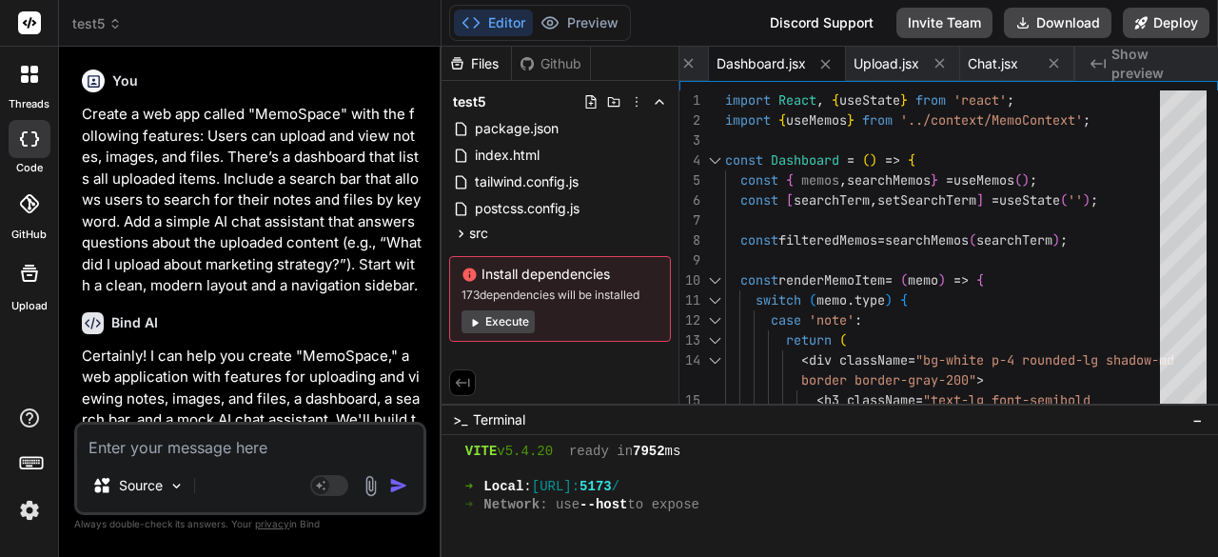
click at [506, 321] on button "Execute" at bounding box center [498, 321] width 73 height 23
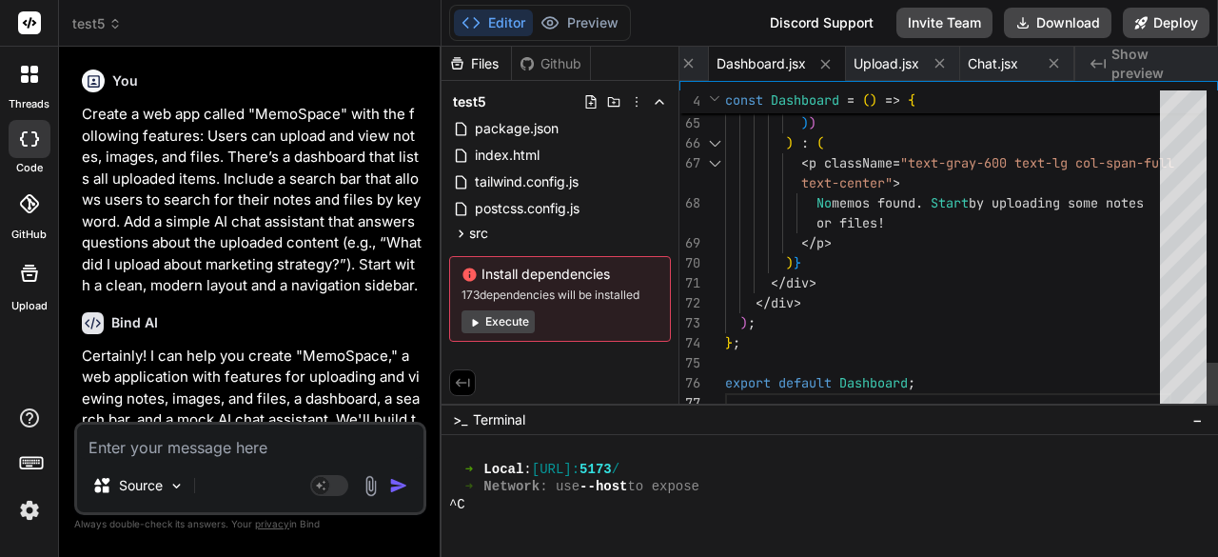
click at [474, 321] on icon at bounding box center [475, 323] width 6 height 8
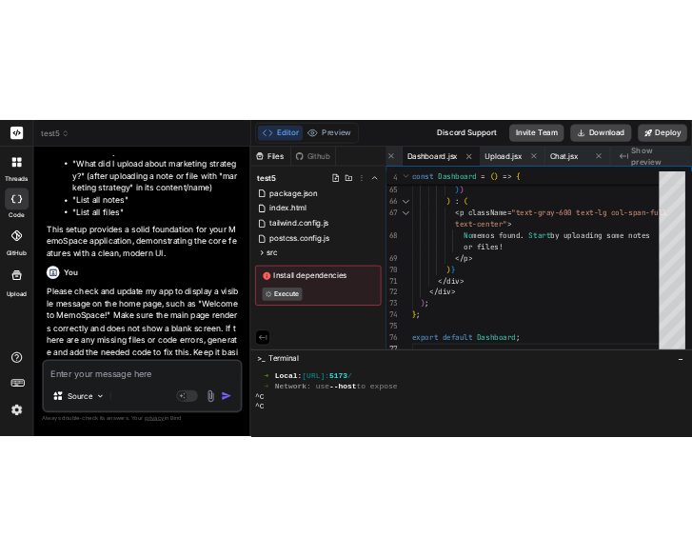
scroll to position [2431, 0]
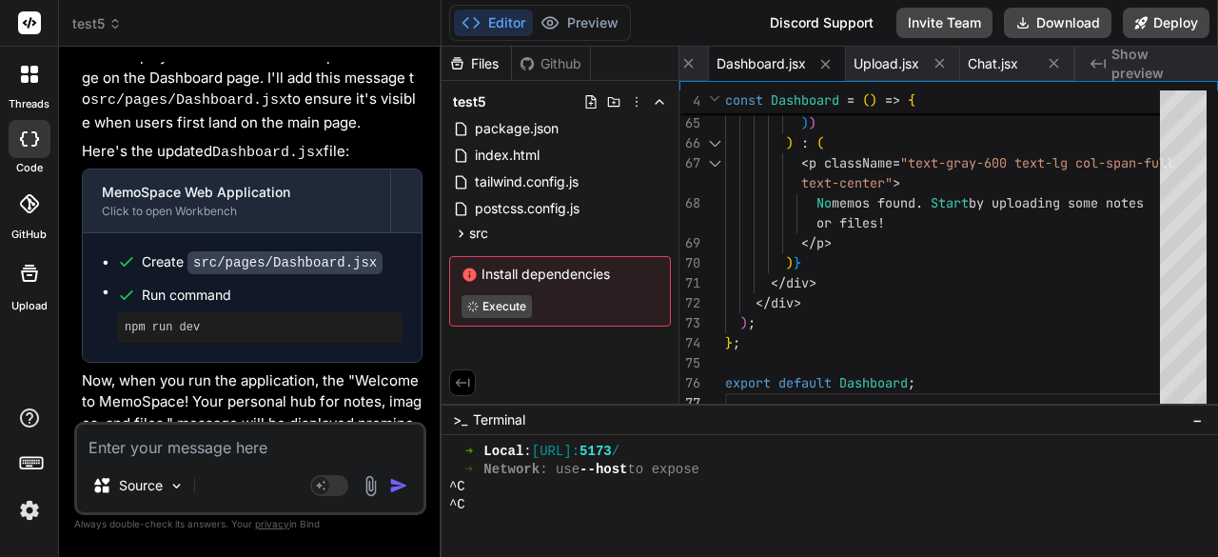
click at [213, 438] on textarea at bounding box center [250, 441] width 346 height 34
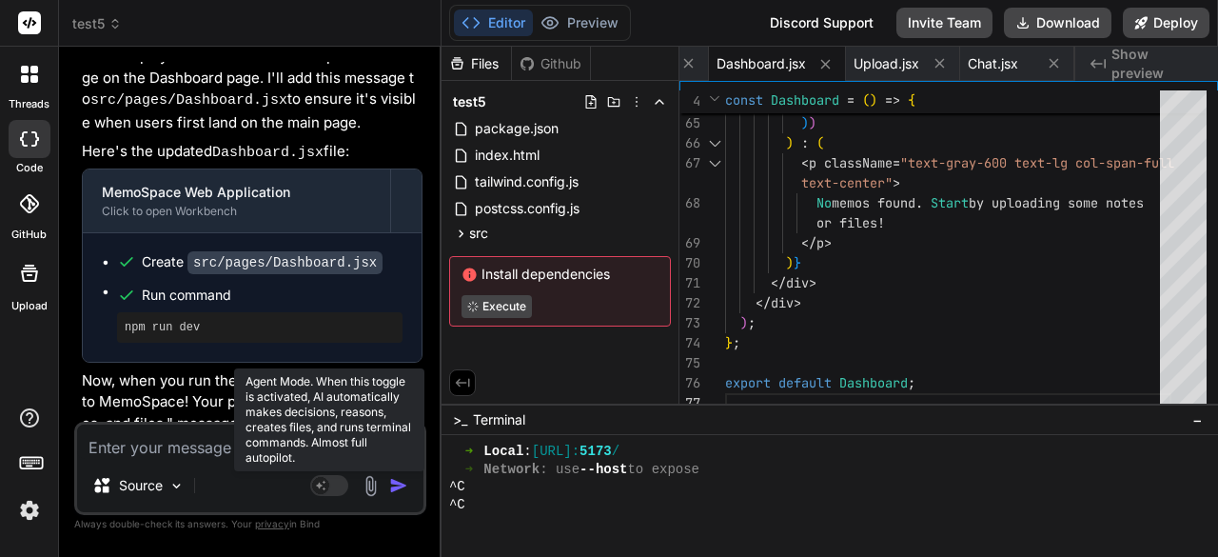
click at [344, 484] on rect at bounding box center [329, 485] width 38 height 21
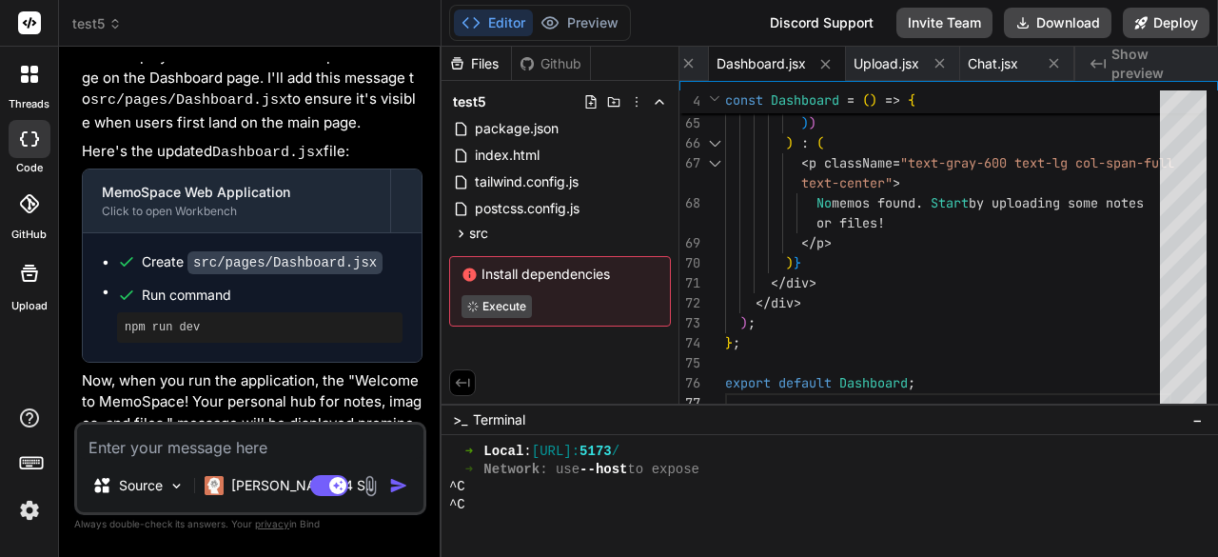
click at [337, 448] on textarea at bounding box center [250, 441] width 346 height 34
type textarea "x"
type textarea "o"
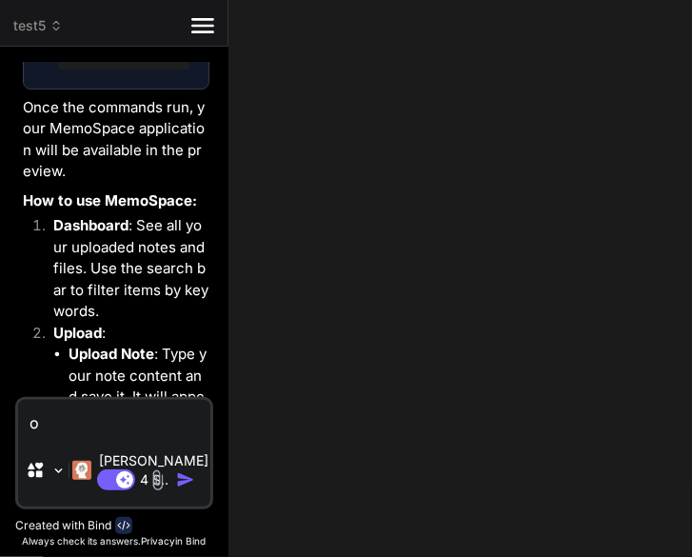
scroll to position [3950, 0]
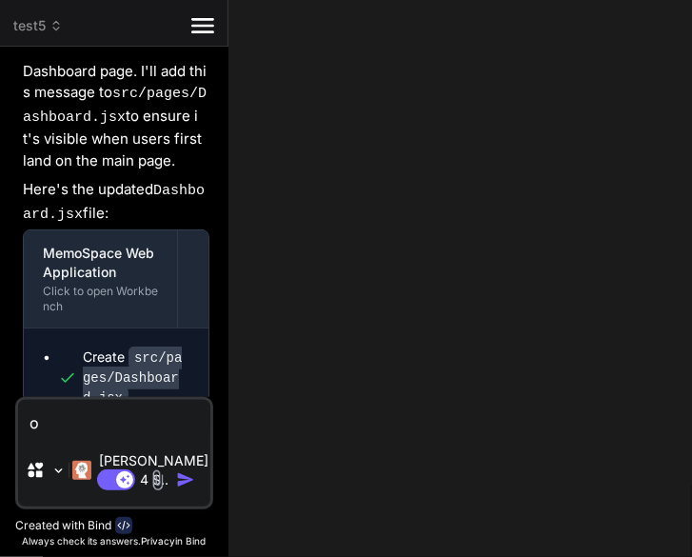
click at [208, 31] on icon at bounding box center [202, 25] width 23 height 15
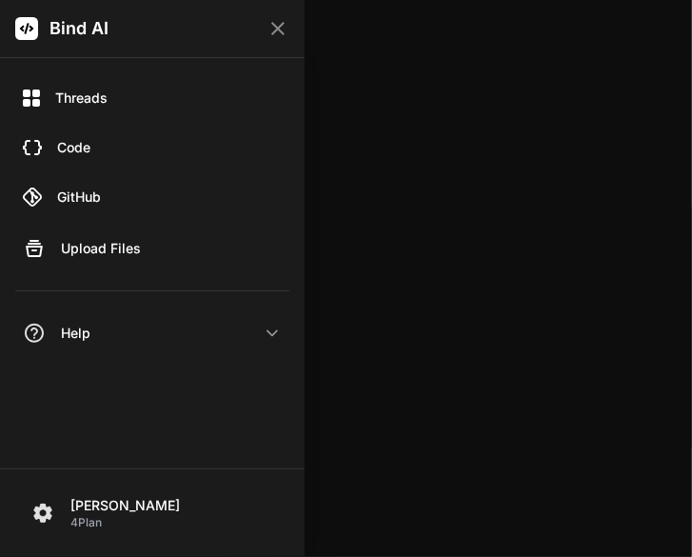
click at [285, 25] on icon at bounding box center [277, 28] width 23 height 23
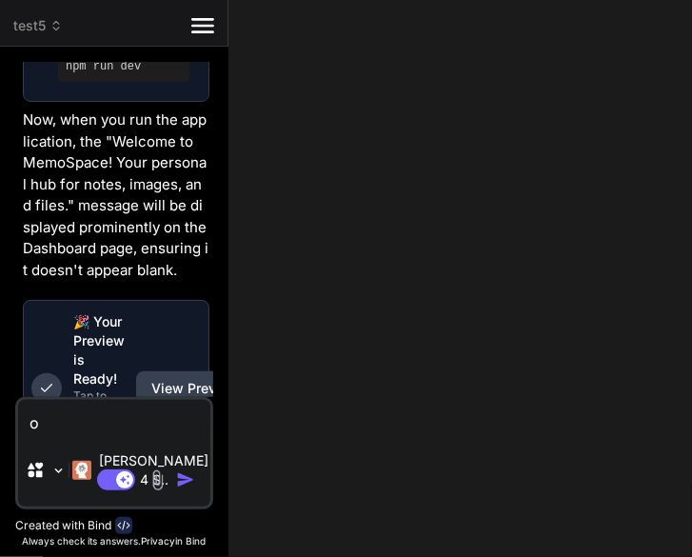
scroll to position [4361, 0]
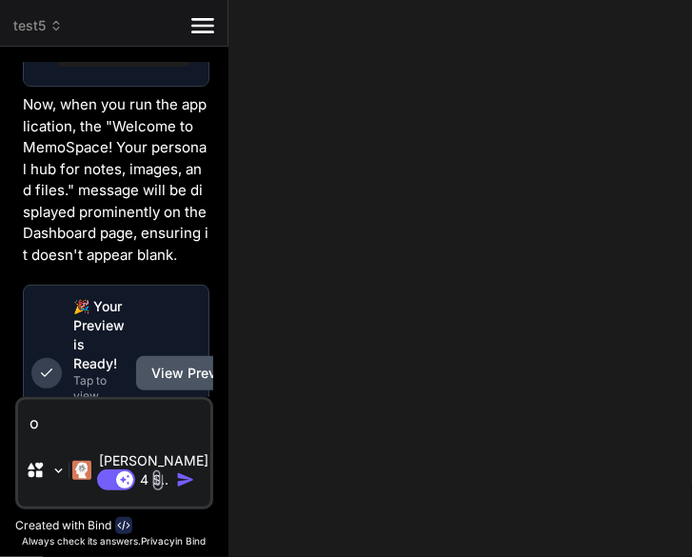
click at [180, 356] on button "View Preview" at bounding box center [195, 373] width 118 height 34
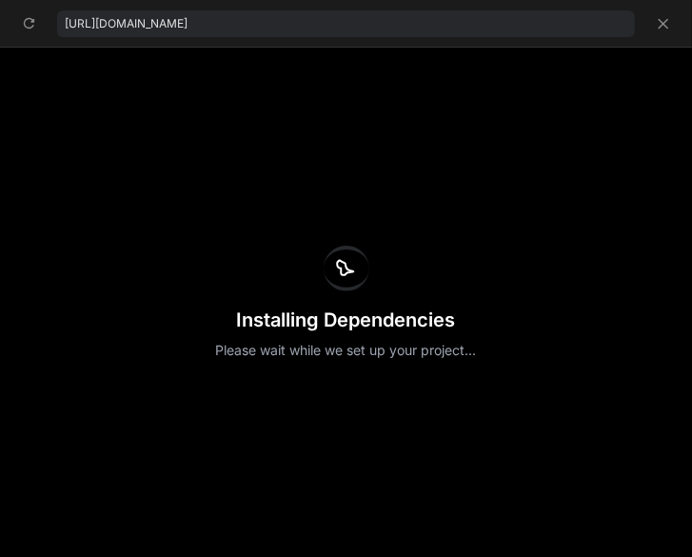
type textarea "x"
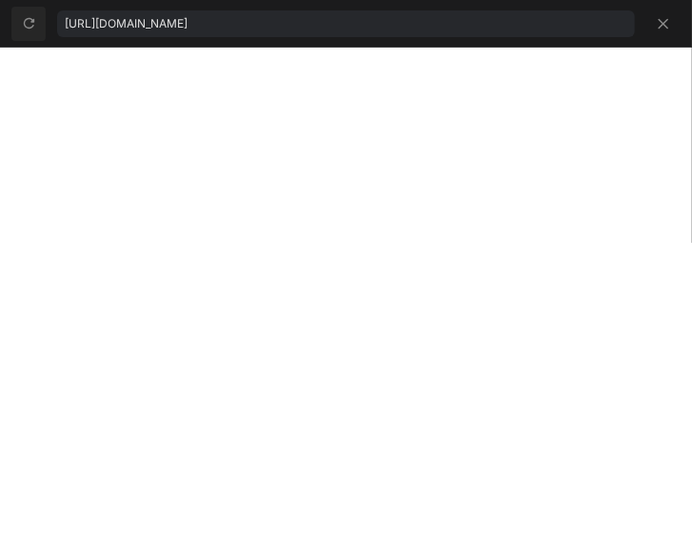
click at [38, 19] on button at bounding box center [28, 24] width 34 height 34
click at [659, 25] on icon at bounding box center [663, 23] width 17 height 17
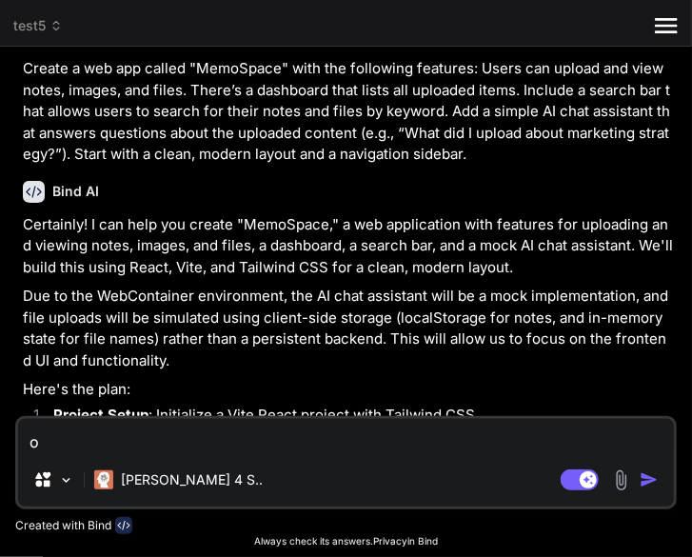
scroll to position [0, 0]
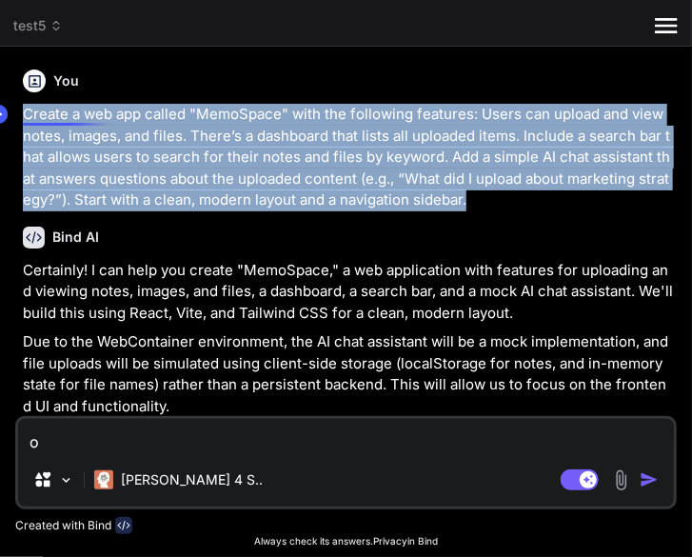
drag, startPoint x: 482, startPoint y: 205, endPoint x: 10, endPoint y: 104, distance: 482.7
click at [10, 104] on div "Bind AI Web Search Created with Pixso. Code Generator You Create a web app call…" at bounding box center [346, 301] width 692 height 509
copy p "Create a web app called "MemoSpace" with the following features: Users can uplo…"
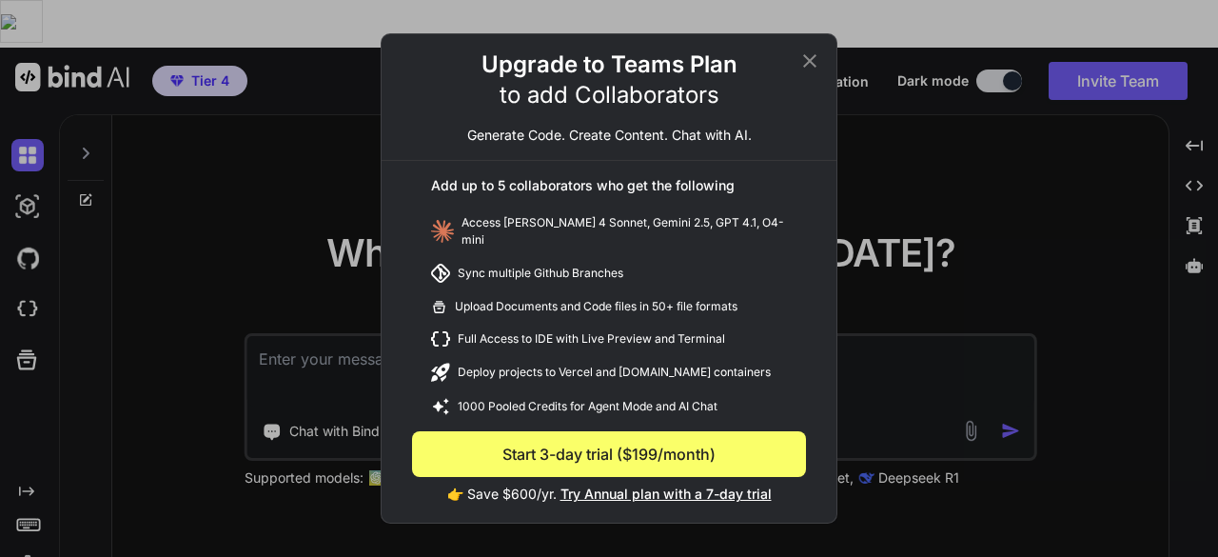
click at [810, 68] on icon at bounding box center [809, 60] width 13 height 13
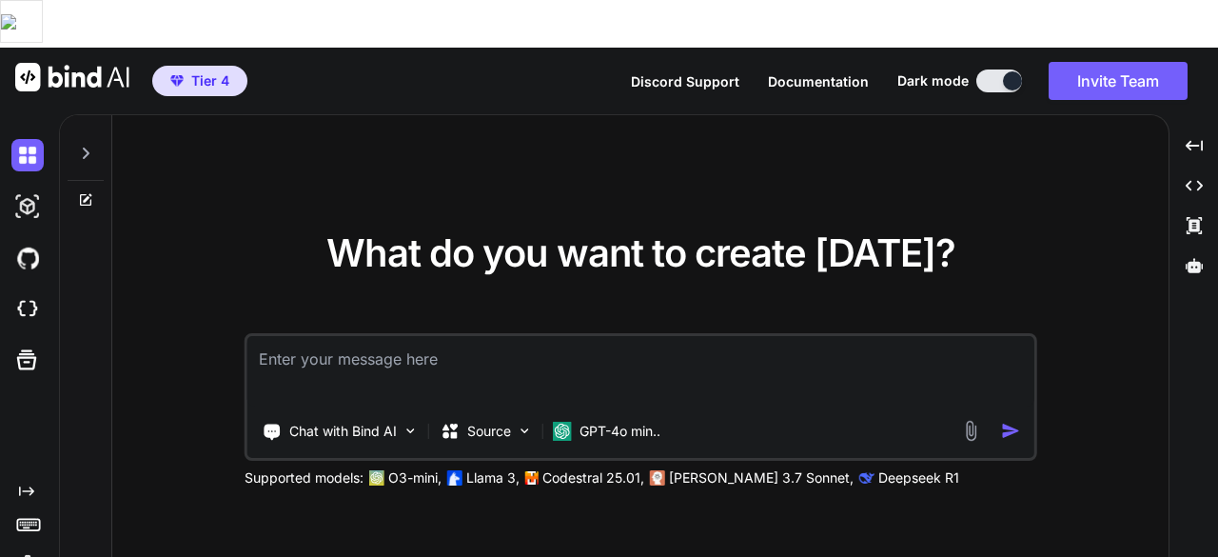
click at [78, 146] on icon at bounding box center [85, 153] width 15 height 15
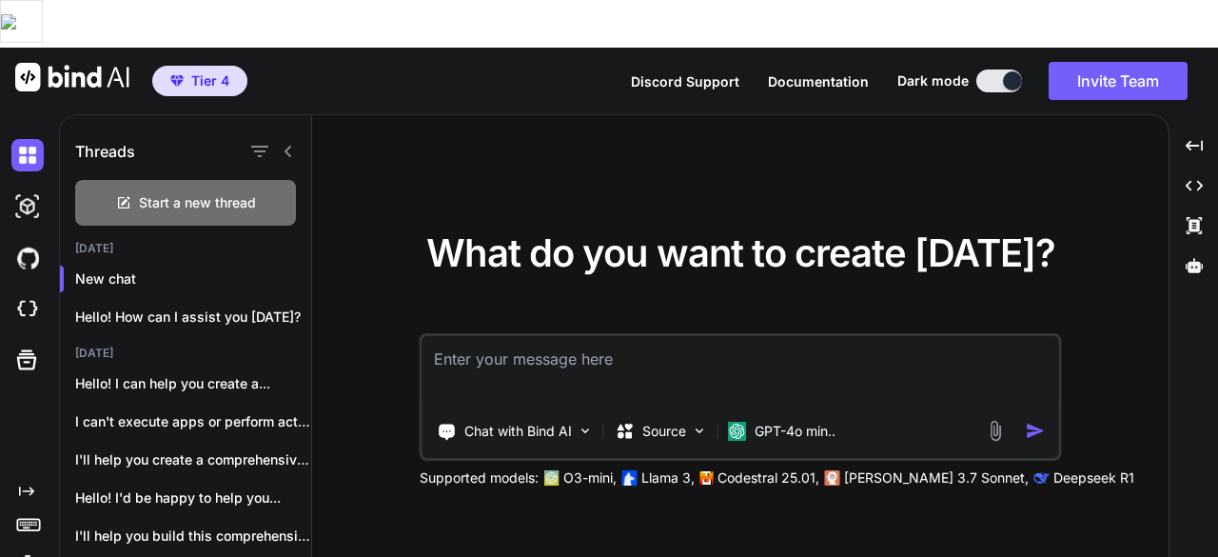
click at [289, 138] on div at bounding box center [270, 151] width 49 height 27
click at [285, 146] on icon at bounding box center [288, 151] width 7 height 11
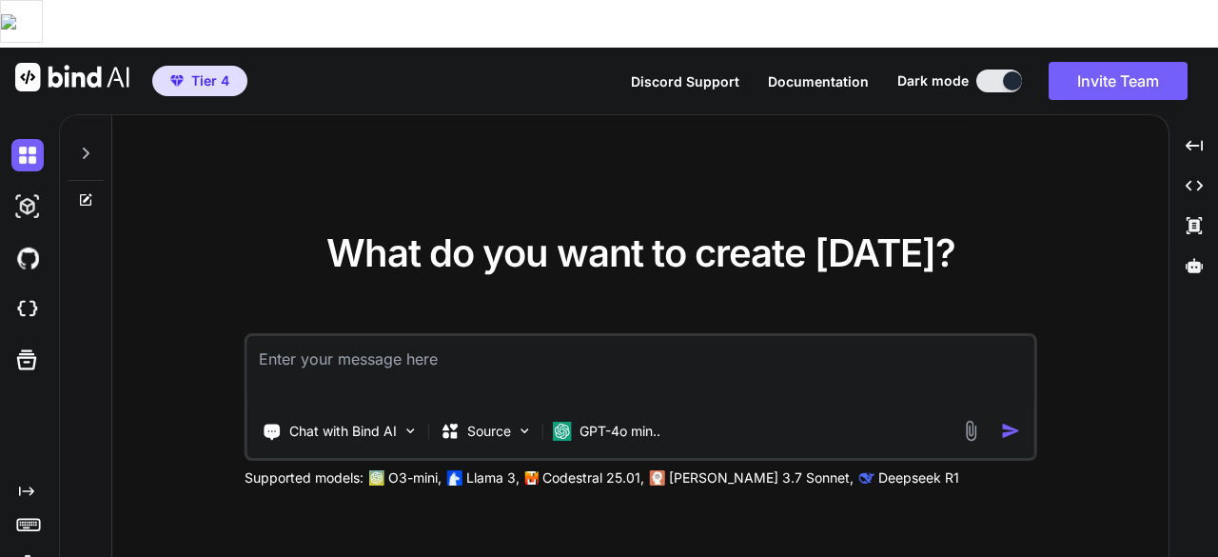
click at [81, 146] on icon at bounding box center [85, 153] width 15 height 15
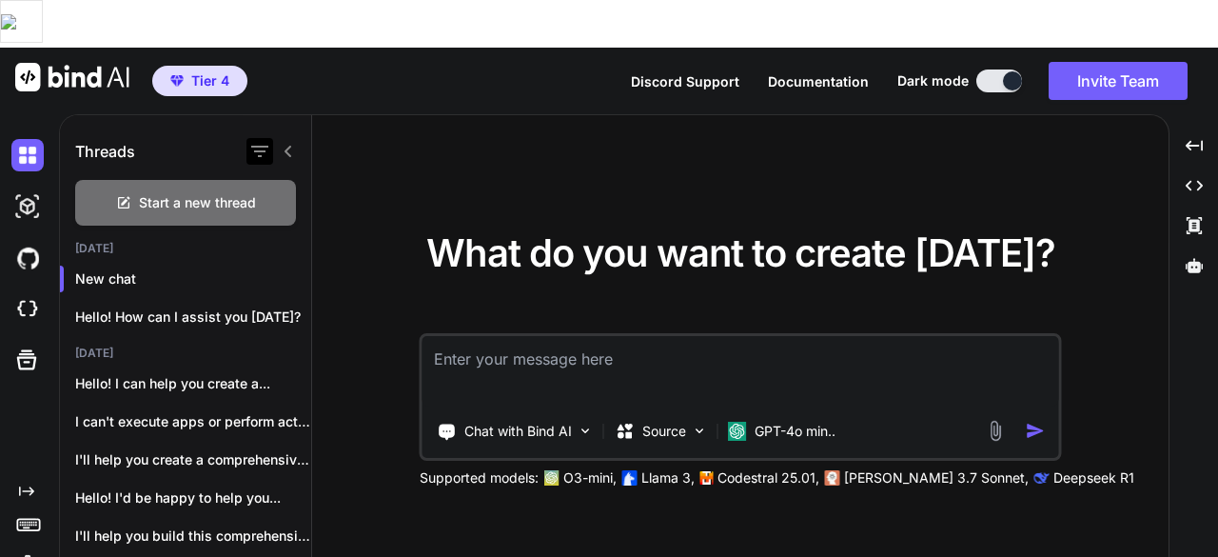
click at [257, 140] on icon "button" at bounding box center [259, 151] width 23 height 23
click at [352, 61] on div "Tier 4 Discord Support Documentation Dark mode Invite Team Created with Pixso." at bounding box center [609, 81] width 1218 height 67
click at [634, 337] on textarea at bounding box center [741, 371] width 637 height 70
click at [841, 412] on div "GPT-4o min.." at bounding box center [781, 431] width 123 height 38
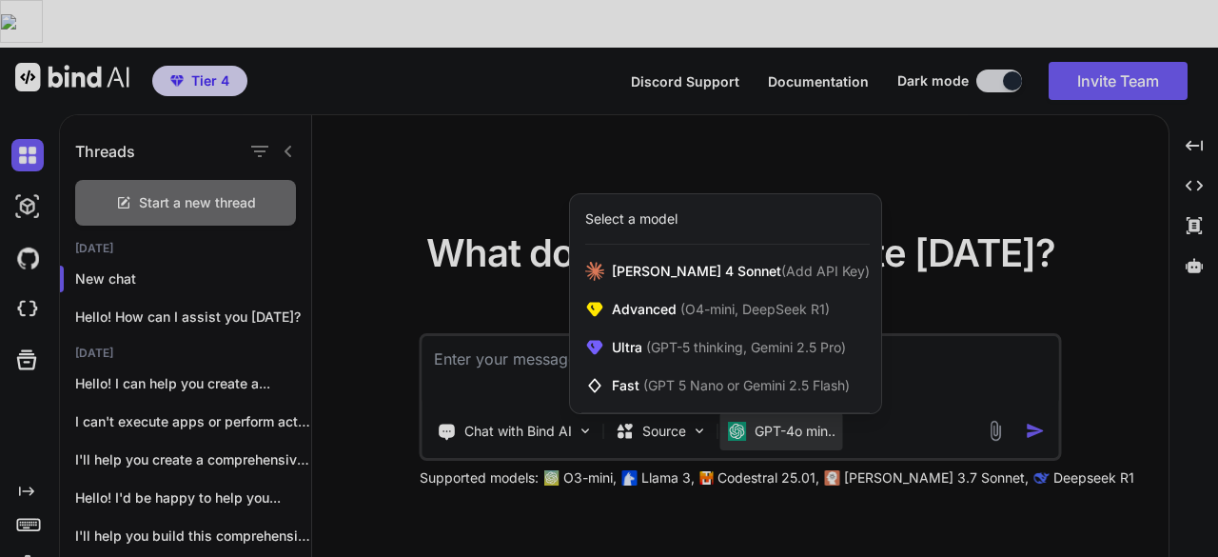
click at [647, 379] on div at bounding box center [609, 278] width 1218 height 557
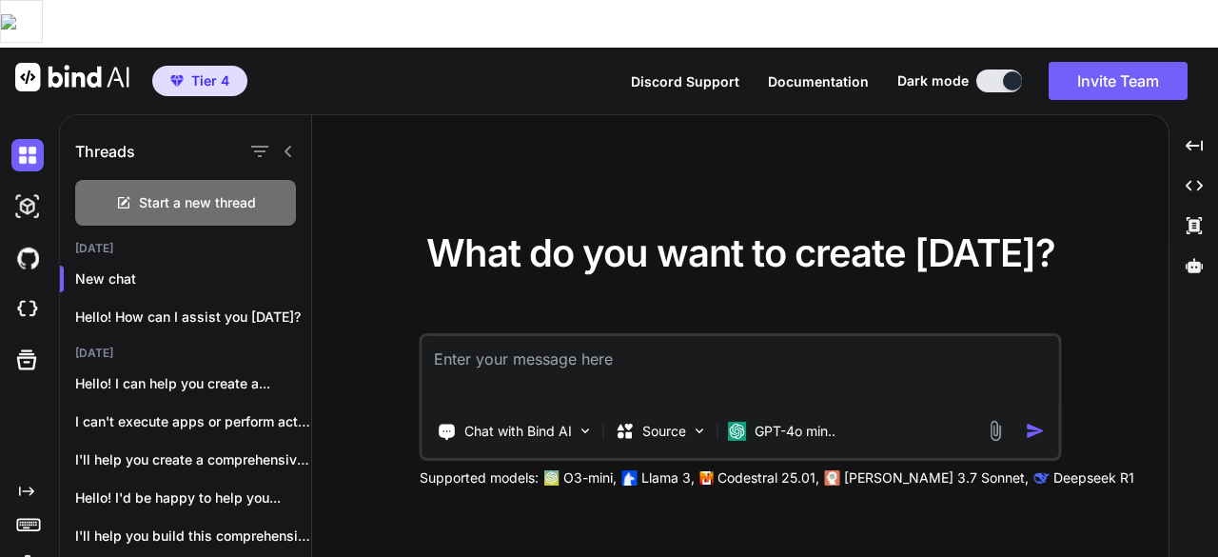
click at [647, 422] on p "Source" at bounding box center [664, 431] width 44 height 19
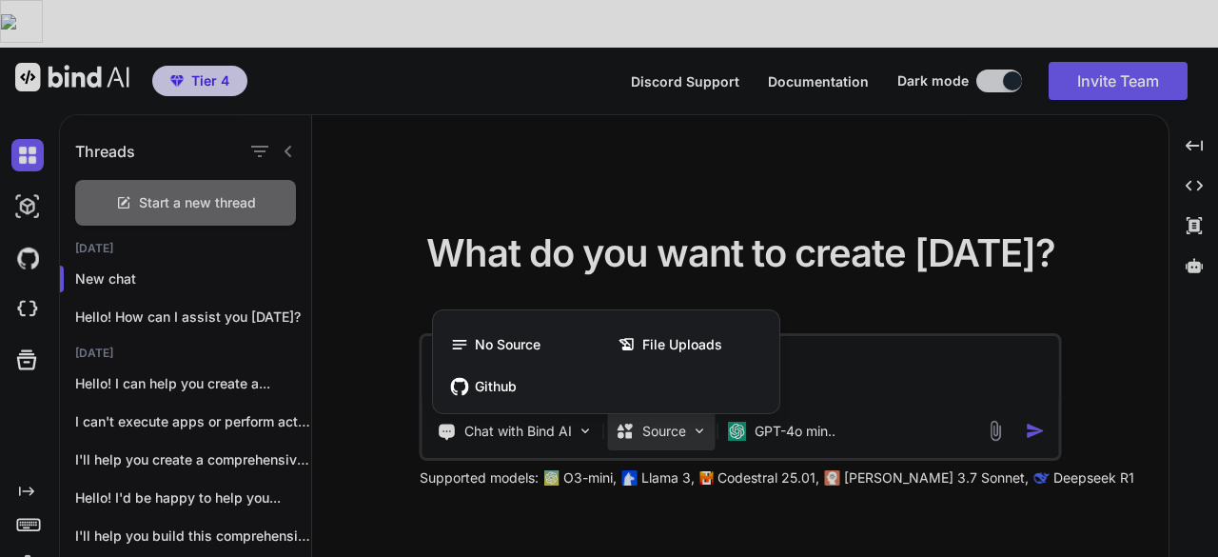
click at [647, 379] on div at bounding box center [609, 278] width 1218 height 557
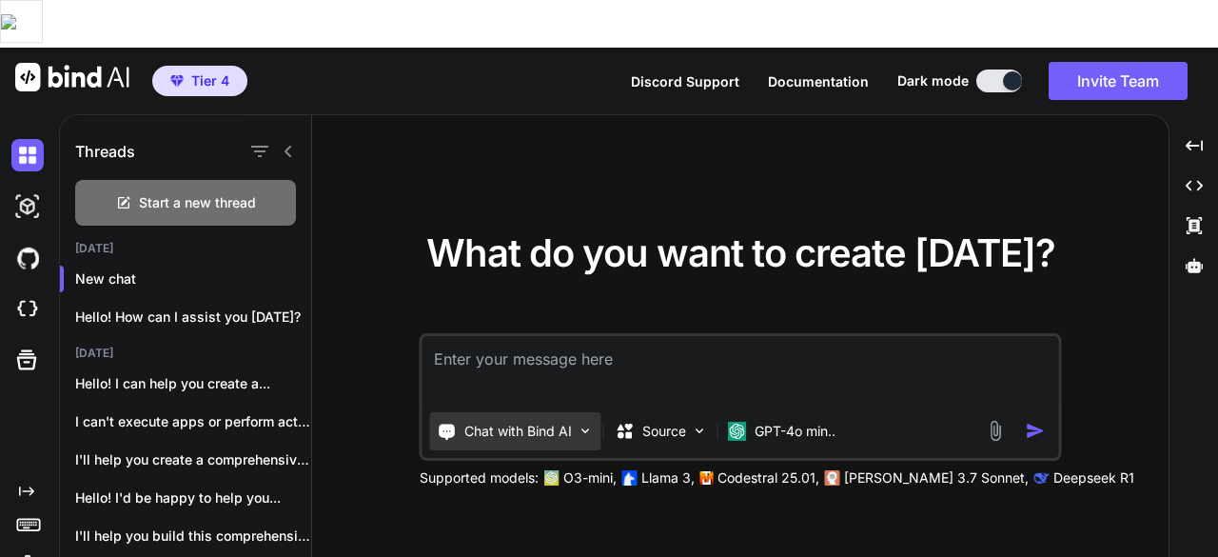
click at [592, 423] on img at bounding box center [586, 431] width 16 height 16
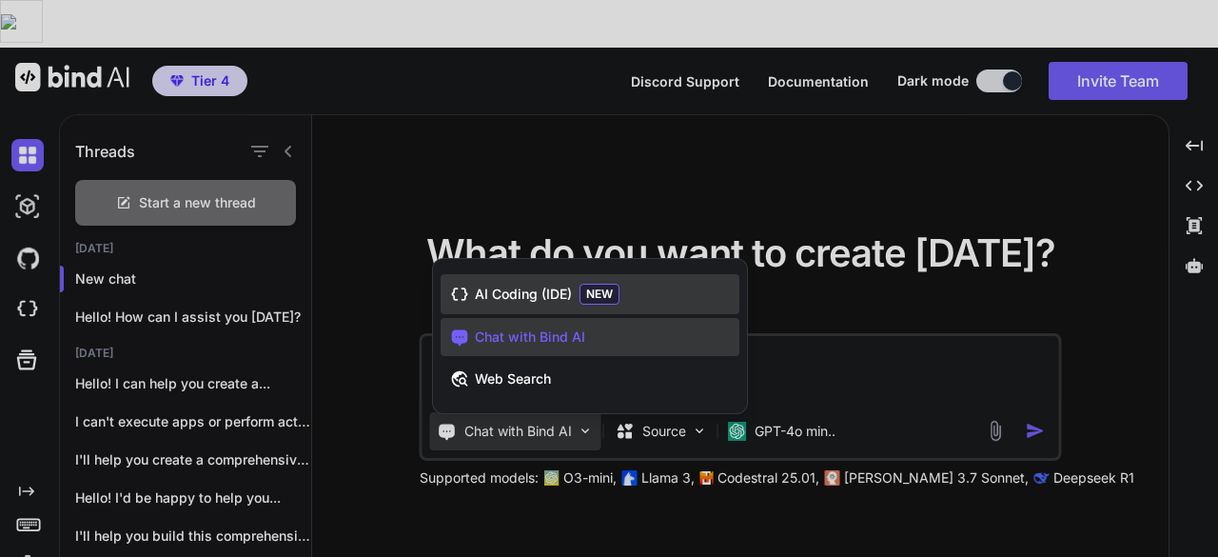
click at [645, 274] on div "AI Coding (IDE) NEW" at bounding box center [590, 294] width 299 height 40
type textarea "x"
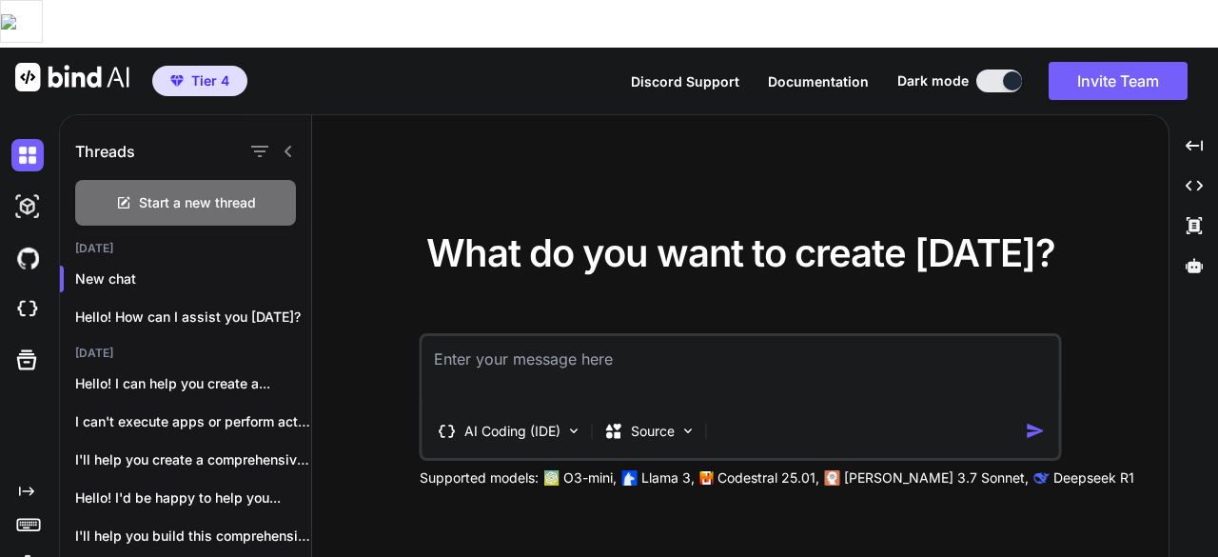
click at [622, 336] on textarea at bounding box center [741, 371] width 637 height 70
click at [626, 336] on textarea at bounding box center [741, 371] width 637 height 70
paste textarea "Create a web app called "MemoSpace" with the following features: Users can uplo…"
type textarea "Create a web app called "MemoSpace" with the following features: Users can uplo…"
type textarea "x"
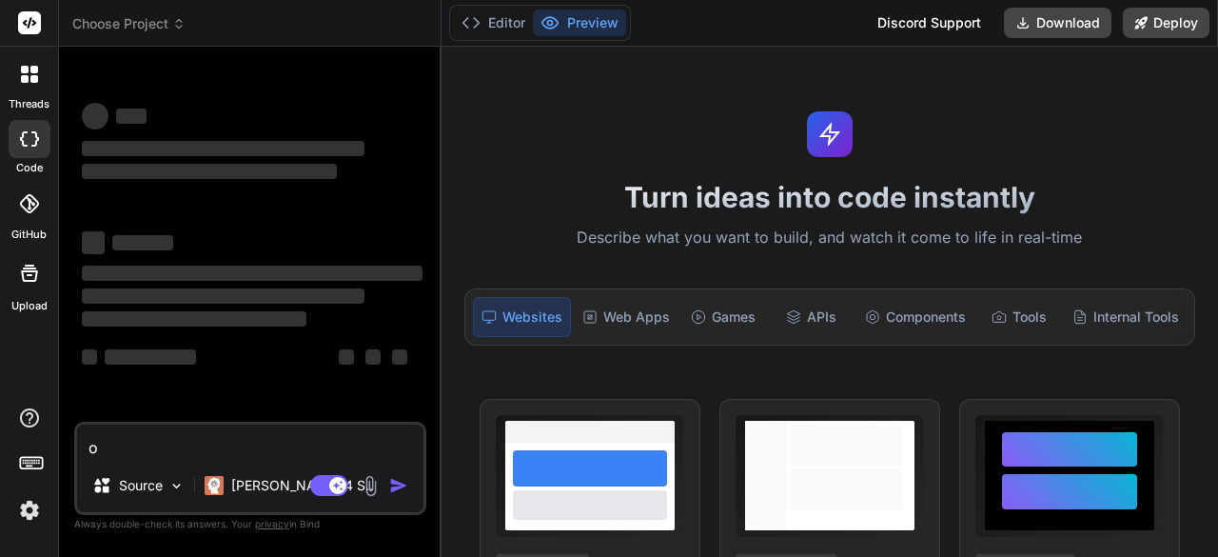
click at [29, 511] on img at bounding box center [29, 510] width 32 height 32
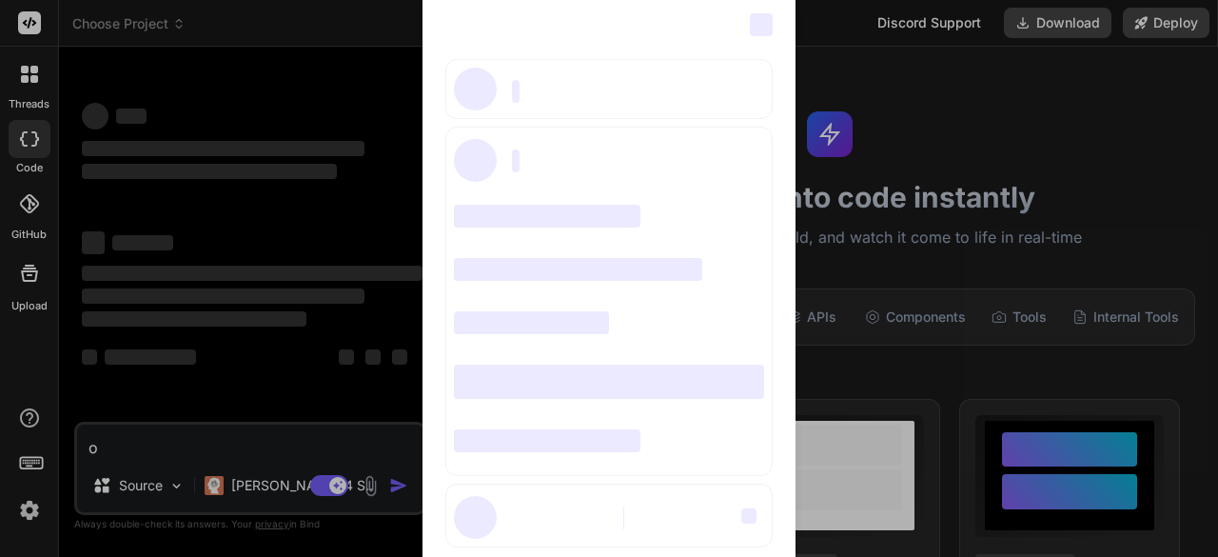
click at [762, 31] on span "‌" at bounding box center [761, 24] width 23 height 23
click at [868, 65] on div "‌ ‌ ‌ ‌ ‌ ‌ ‌ ‌ ‌ ‌ ‌ ‌ ‌ ‌ ‌" at bounding box center [609, 278] width 1218 height 557
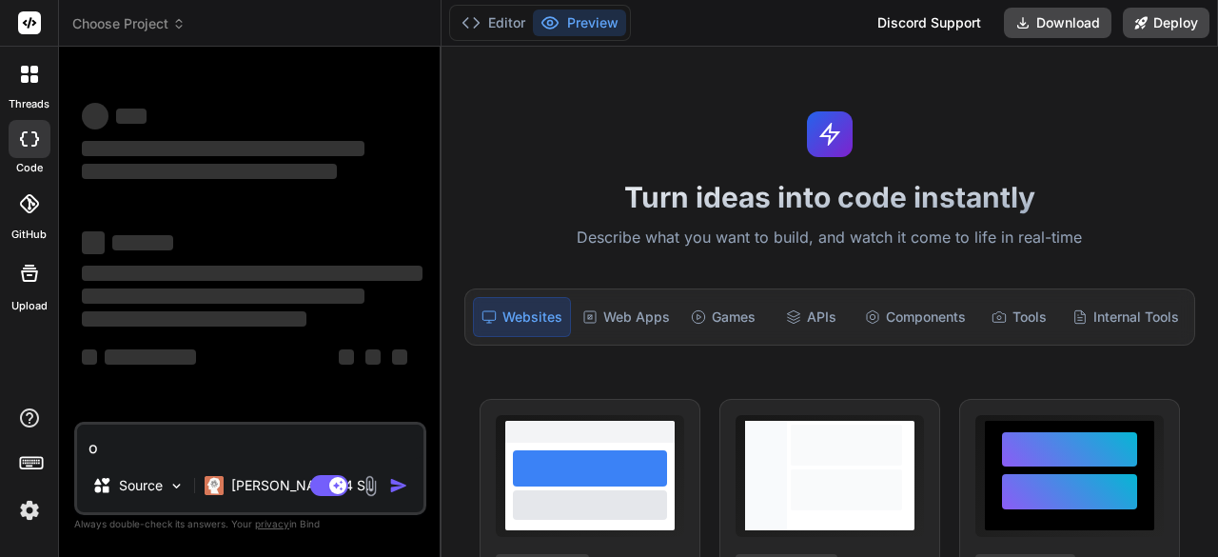
click at [278, 444] on textarea "o" at bounding box center [250, 441] width 346 height 34
click at [21, 79] on icon at bounding box center [25, 79] width 8 height 8
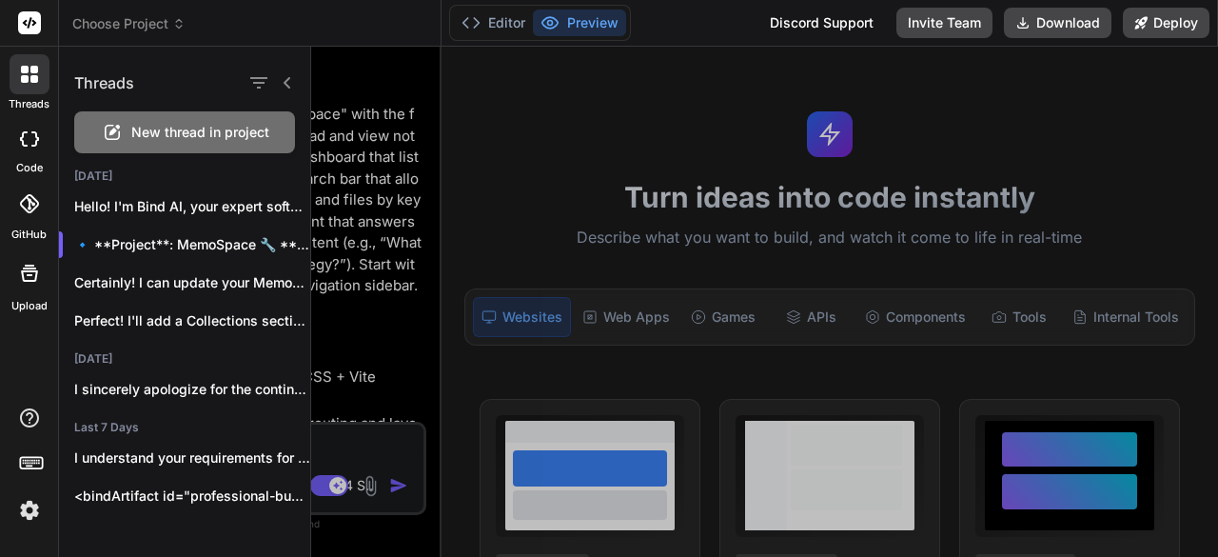
type textarea "x"
click at [289, 81] on icon at bounding box center [287, 82] width 15 height 15
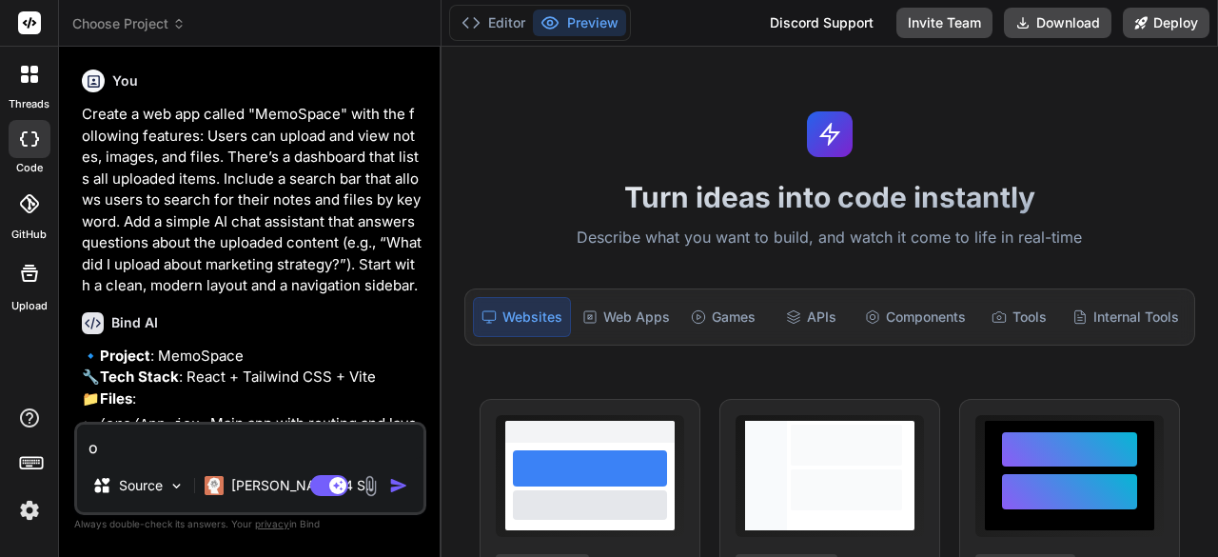
click at [154, 20] on span "Choose Project" at bounding box center [128, 23] width 113 height 19
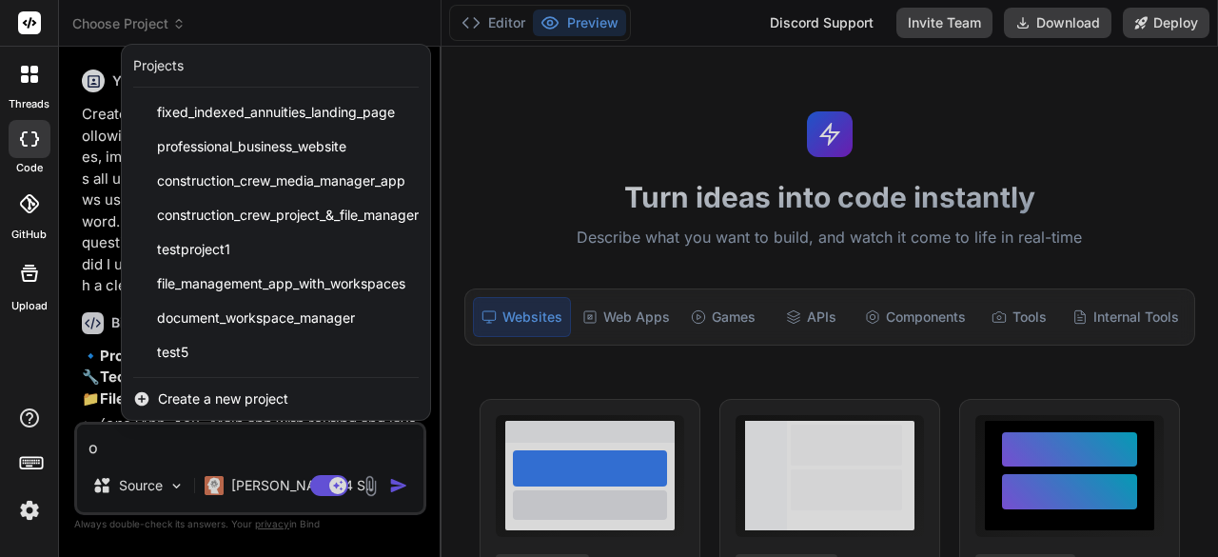
click at [177, 393] on span "Create a new project" at bounding box center [223, 398] width 130 height 19
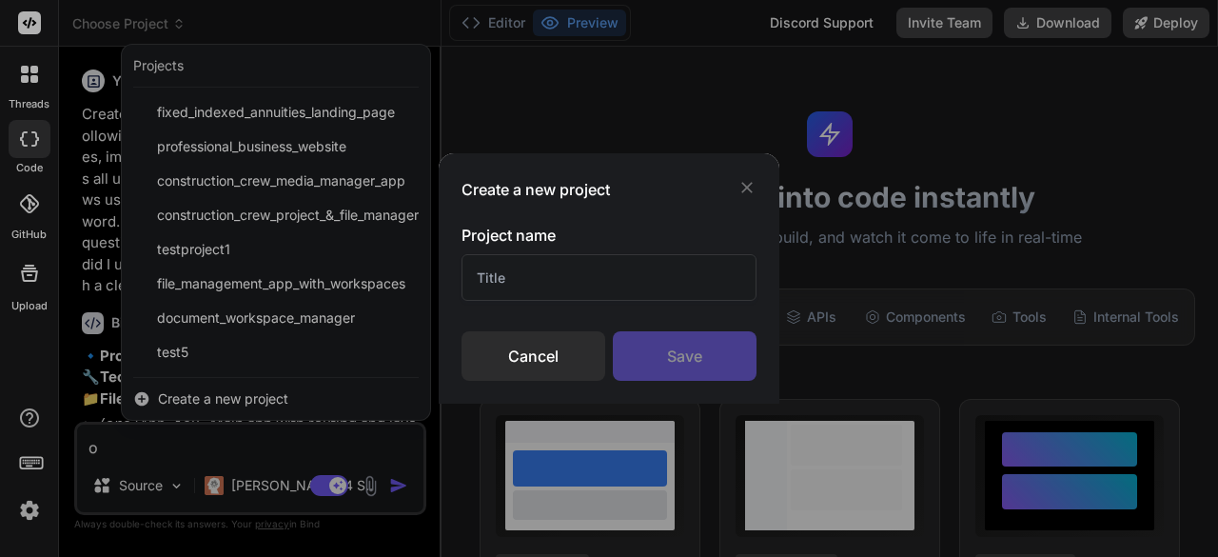
click at [566, 291] on input "text" at bounding box center [609, 277] width 295 height 47
click at [573, 280] on input "text" at bounding box center [609, 277] width 295 height 47
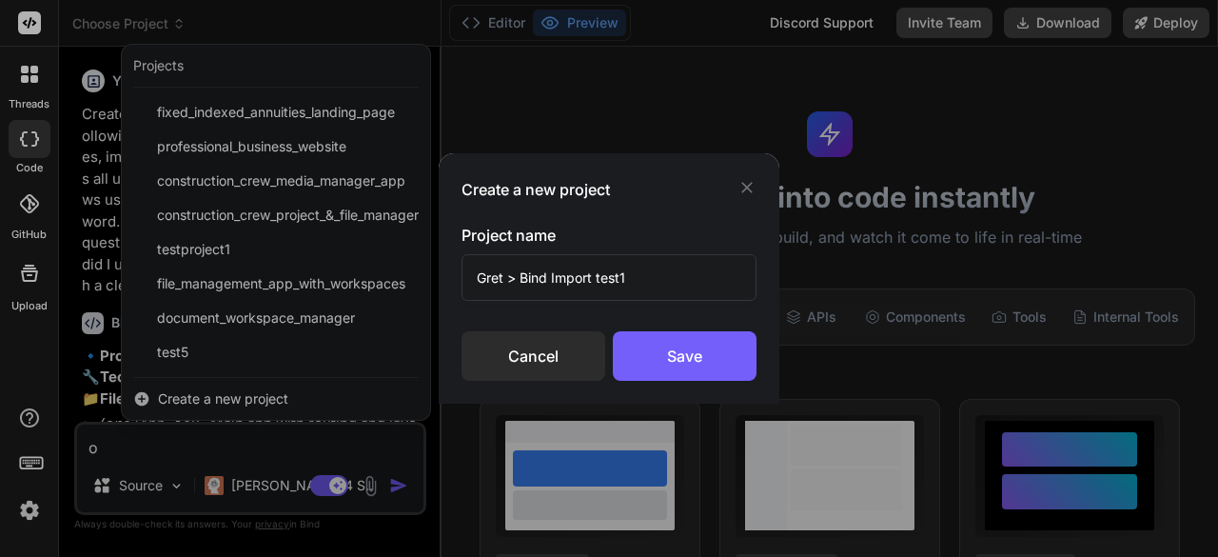
type input "Gret > Bind Import test1"
click at [686, 360] on div "Save" at bounding box center [685, 355] width 144 height 49
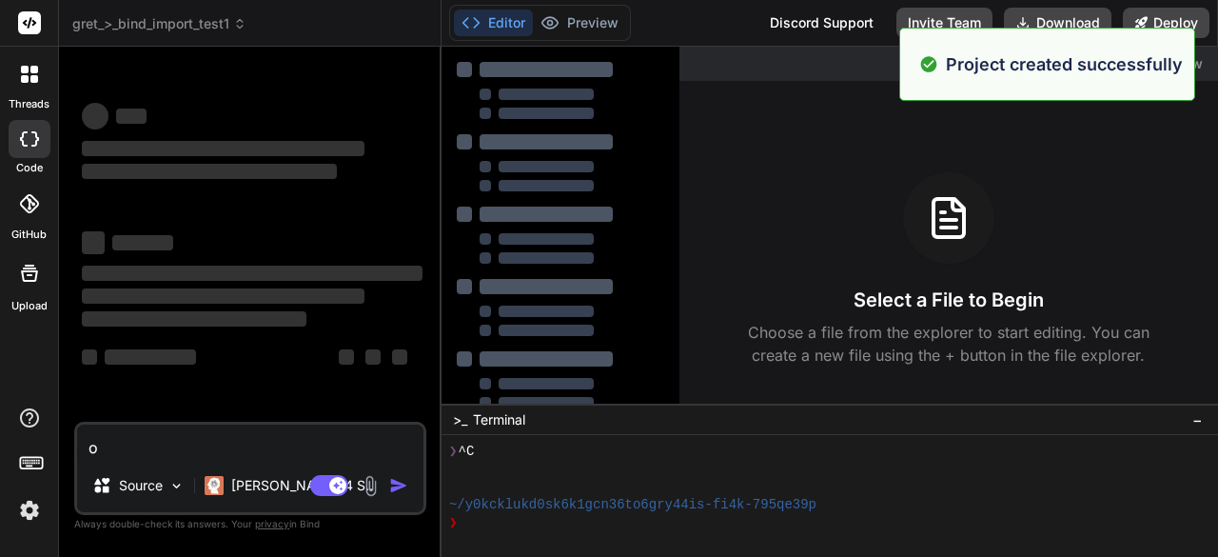
scroll to position [53, 0]
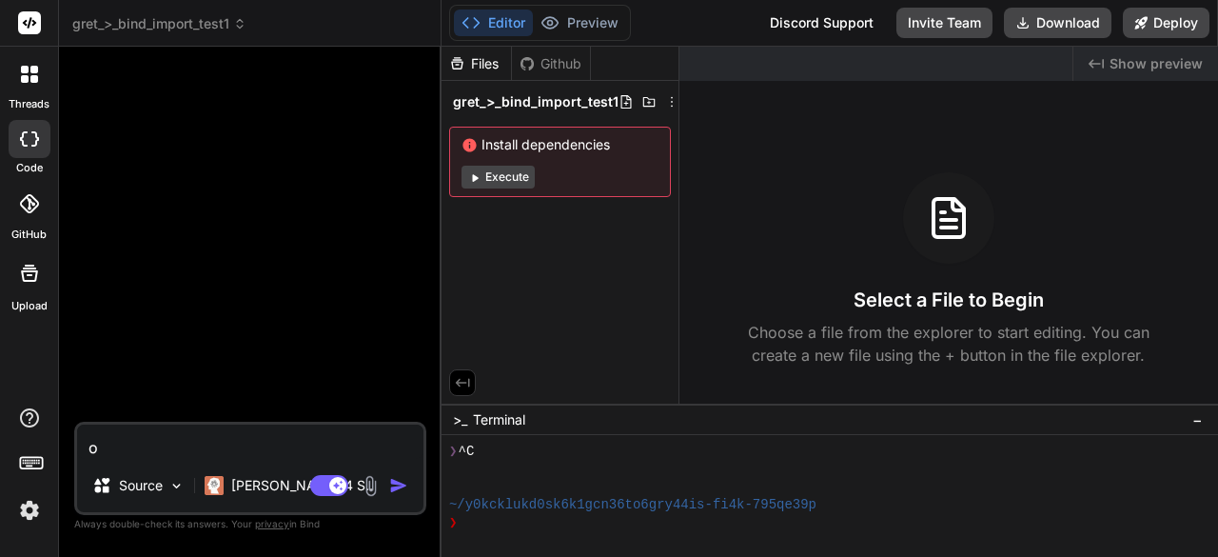
click at [371, 494] on img at bounding box center [371, 486] width 22 height 22
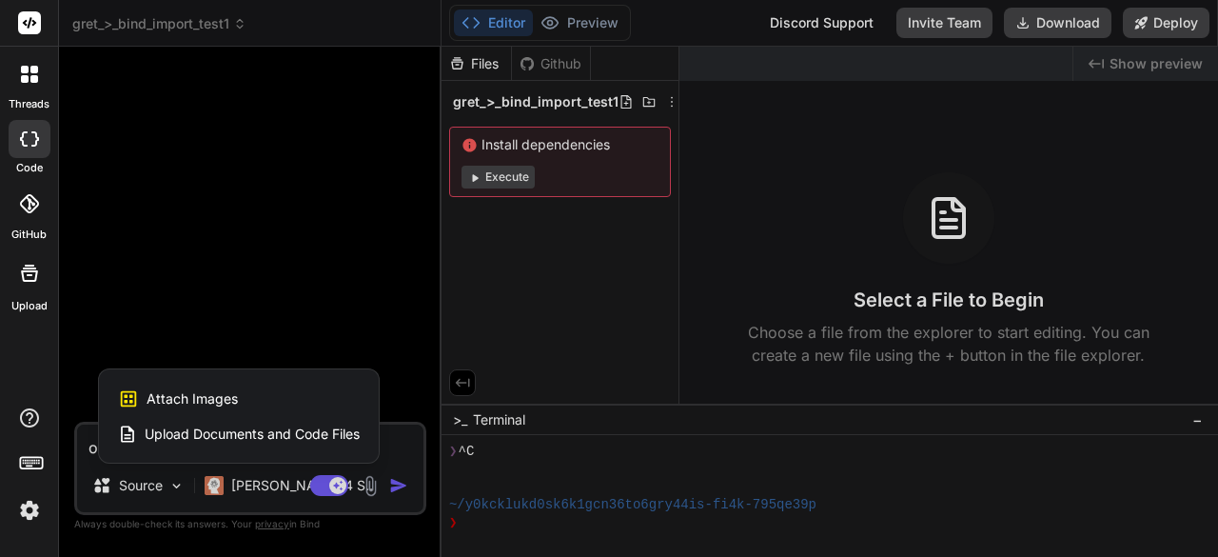
click at [319, 501] on div at bounding box center [609, 278] width 1218 height 557
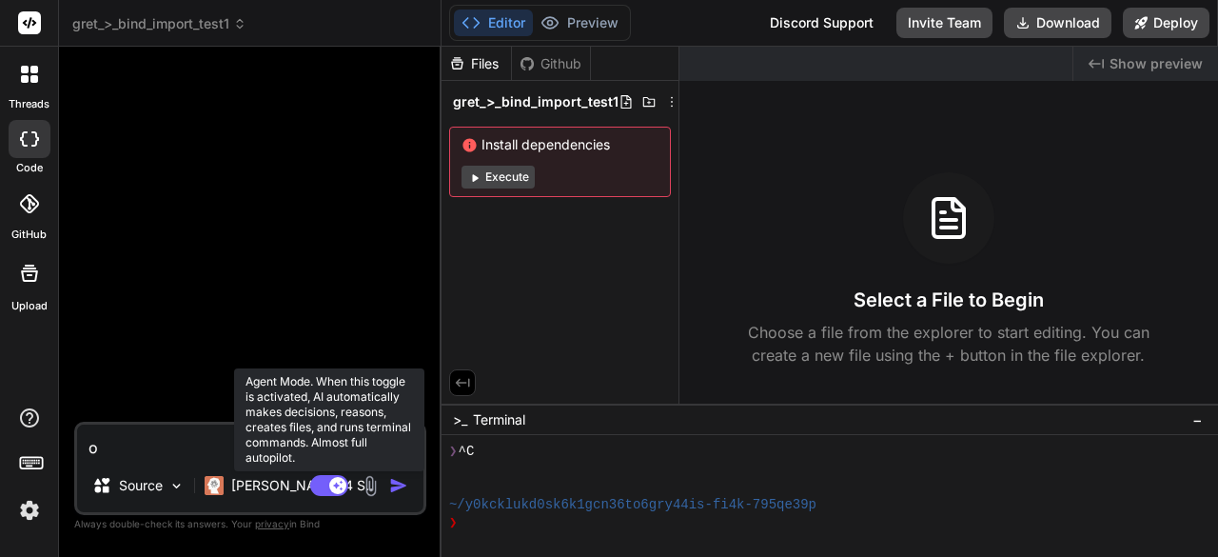
click at [325, 481] on rect at bounding box center [329, 485] width 38 height 21
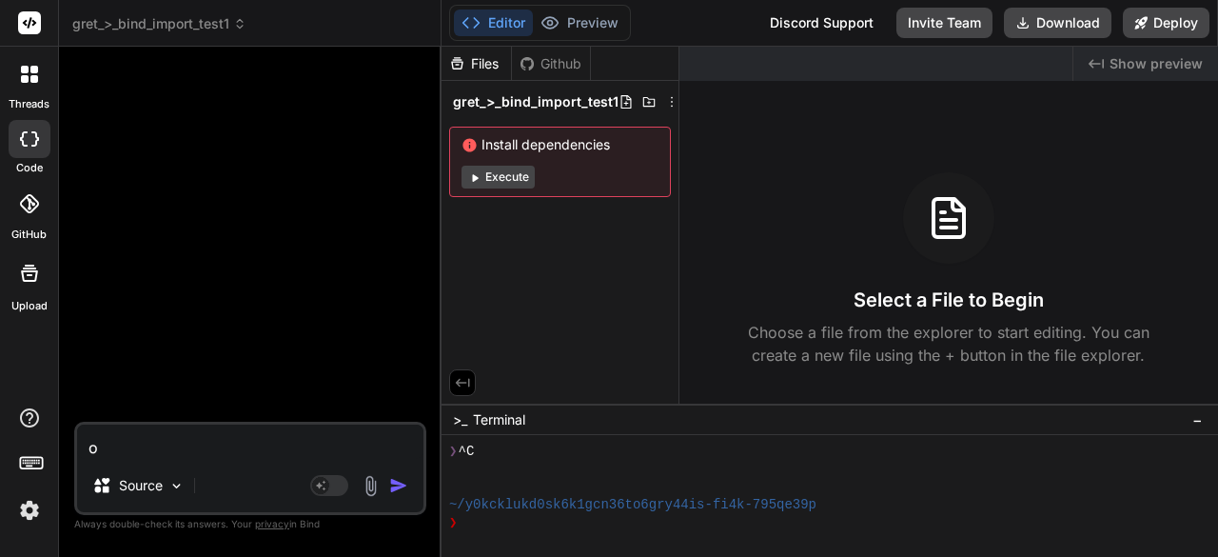
click at [365, 491] on img at bounding box center [371, 486] width 22 height 22
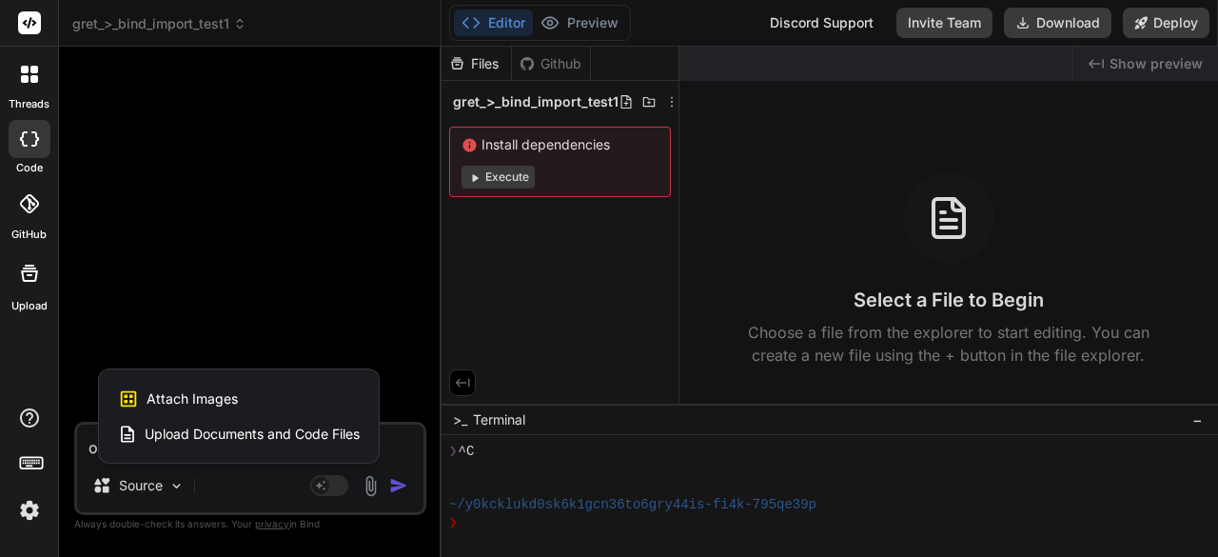
click at [325, 428] on span "Upload Documents and Code Files" at bounding box center [252, 433] width 215 height 19
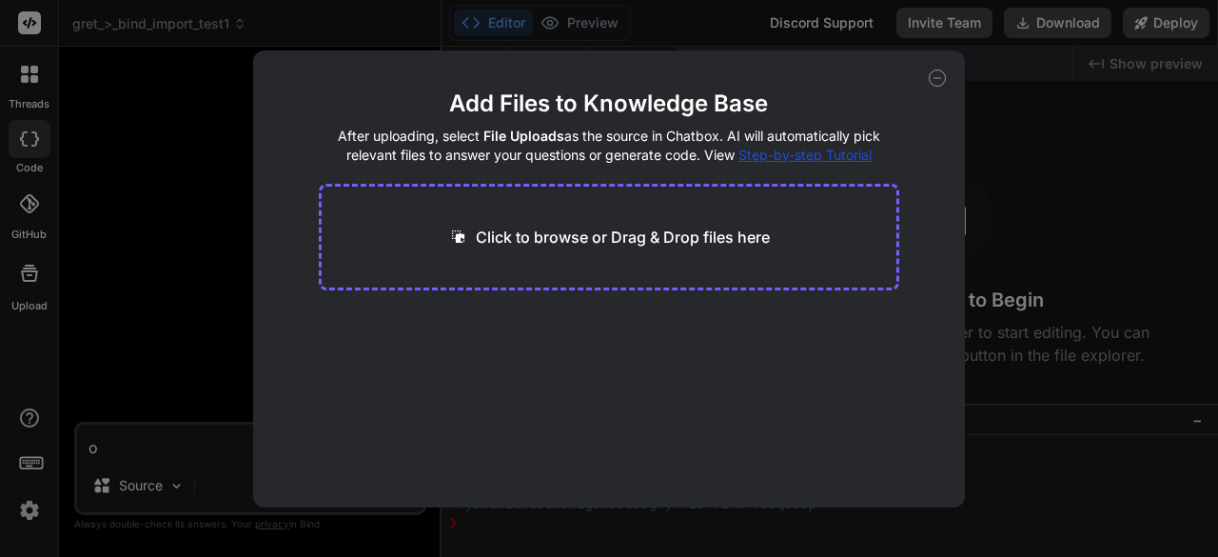
click at [150, 231] on div "Add Files to Knowledge Base After uploading, select File Uploads as the source …" at bounding box center [609, 278] width 1218 height 557
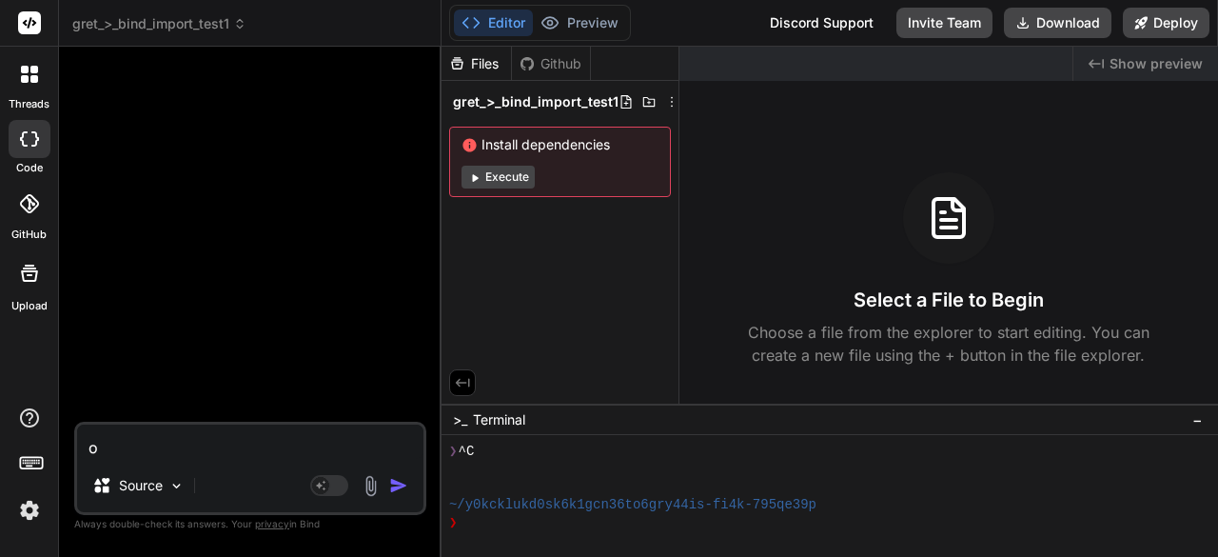
click at [374, 485] on img at bounding box center [371, 486] width 22 height 22
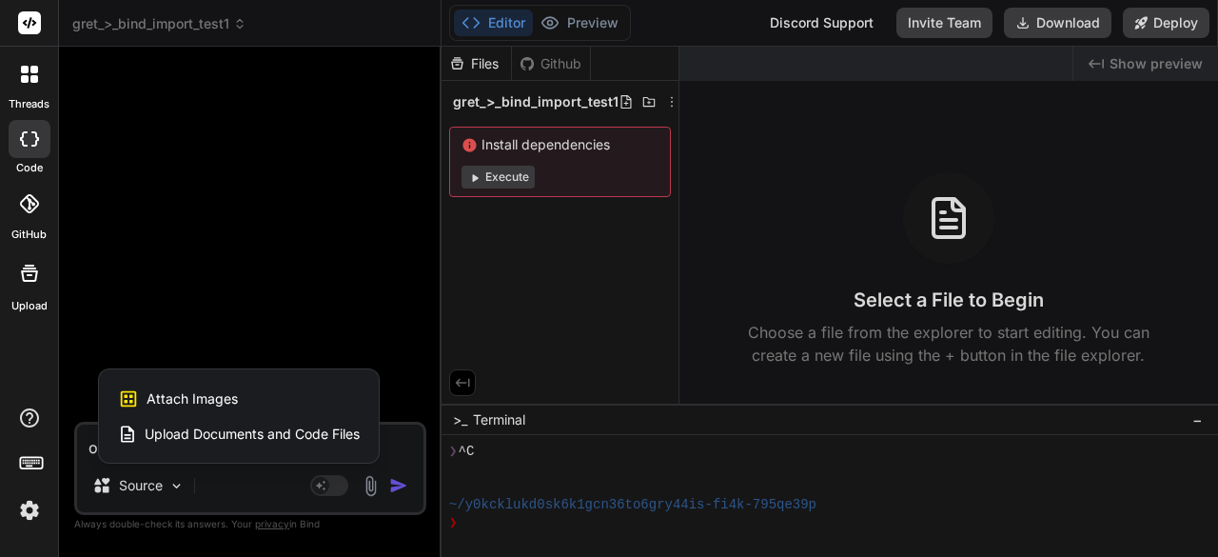
click at [30, 26] on rect at bounding box center [29, 22] width 23 height 23
click at [88, 29] on div at bounding box center [609, 278] width 1218 height 557
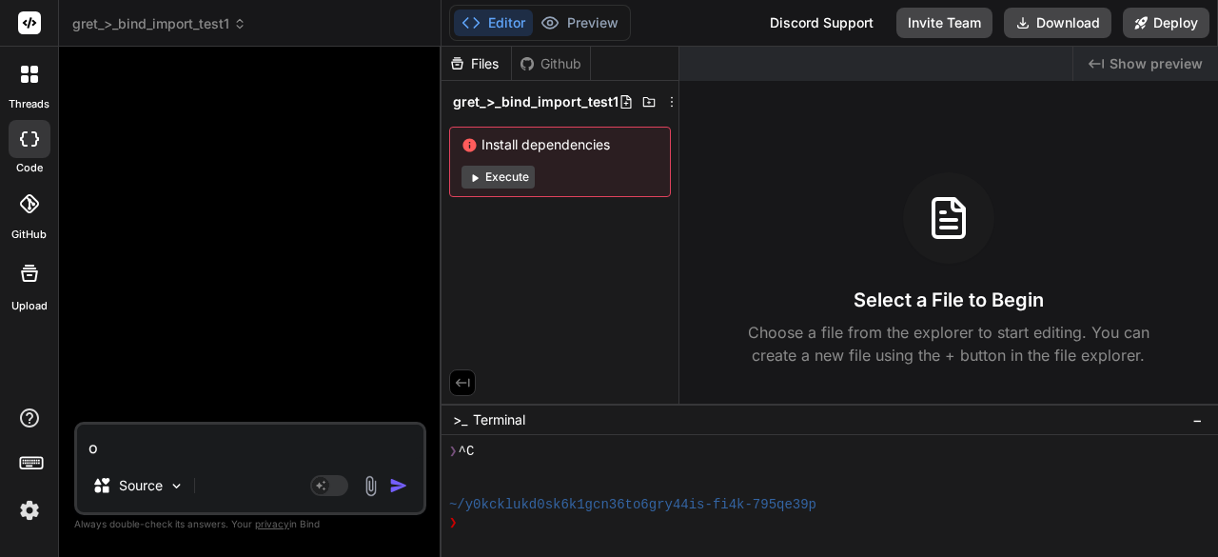
click at [32, 82] on icon at bounding box center [34, 79] width 8 height 8
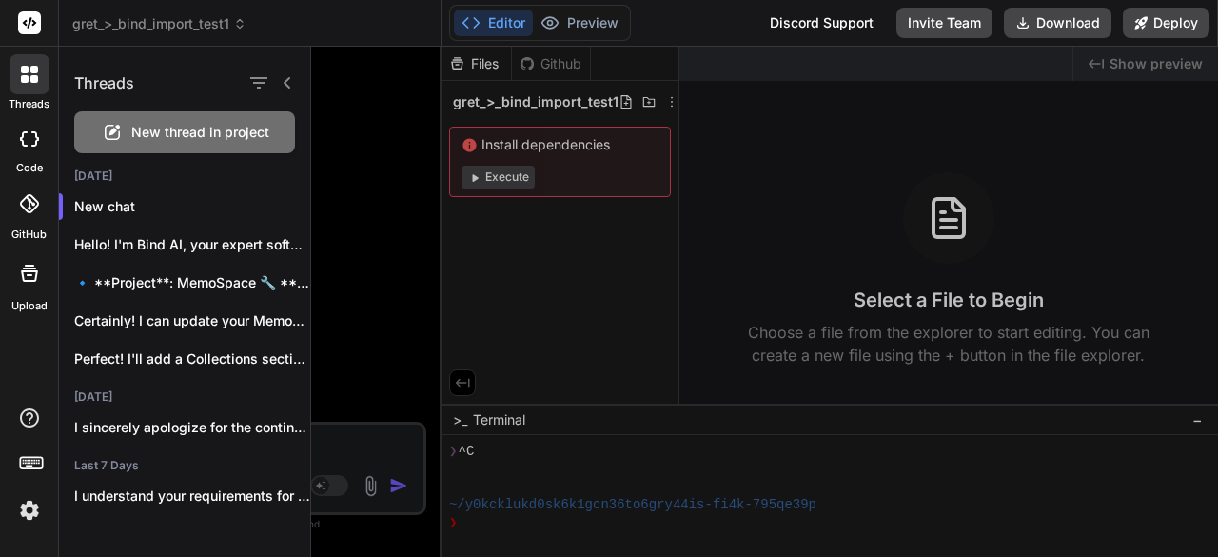
click at [32, 270] on icon at bounding box center [29, 273] width 17 height 17
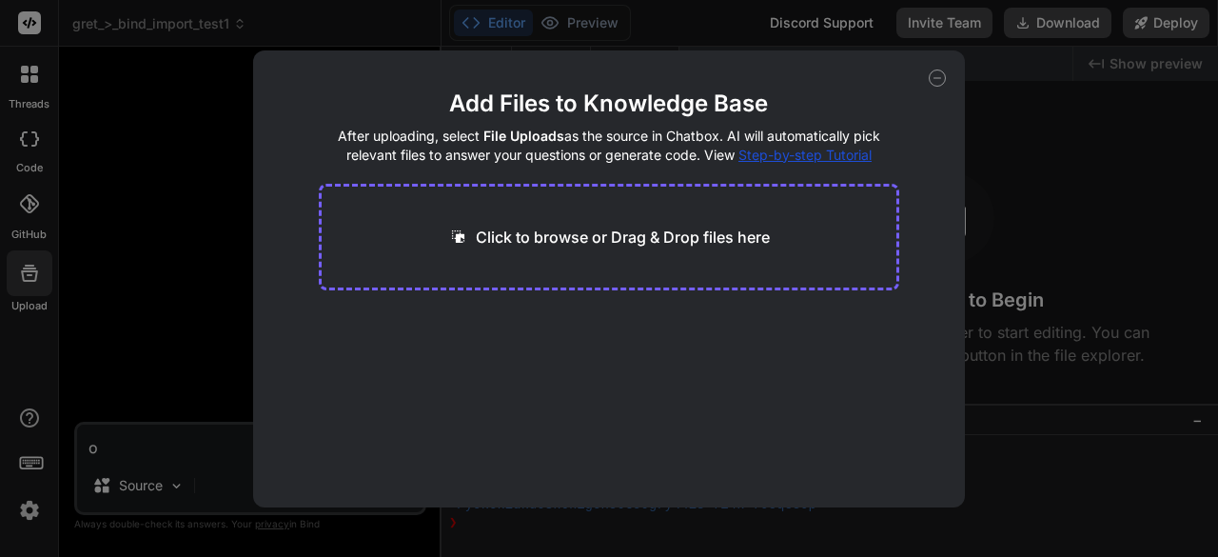
click at [794, 149] on span "Step-by-step Tutorial" at bounding box center [804, 155] width 133 height 16
click at [146, 217] on div "Add Files to Knowledge Base After uploading, select File Uploads as the source …" at bounding box center [609, 278] width 1218 height 557
type textarea "x"
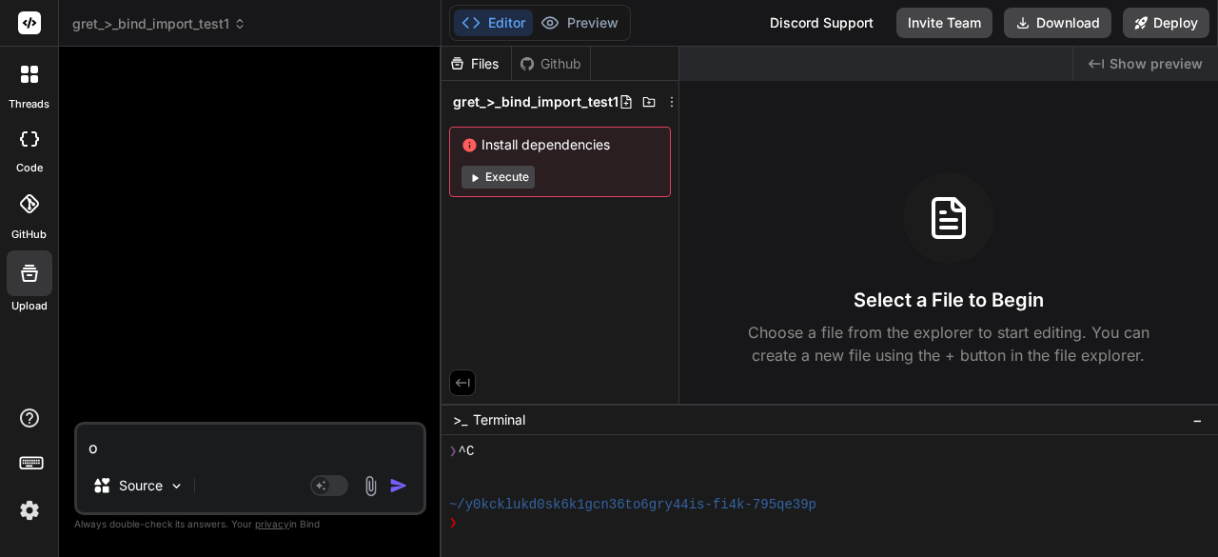
click at [30, 411] on icon at bounding box center [29, 417] width 23 height 23
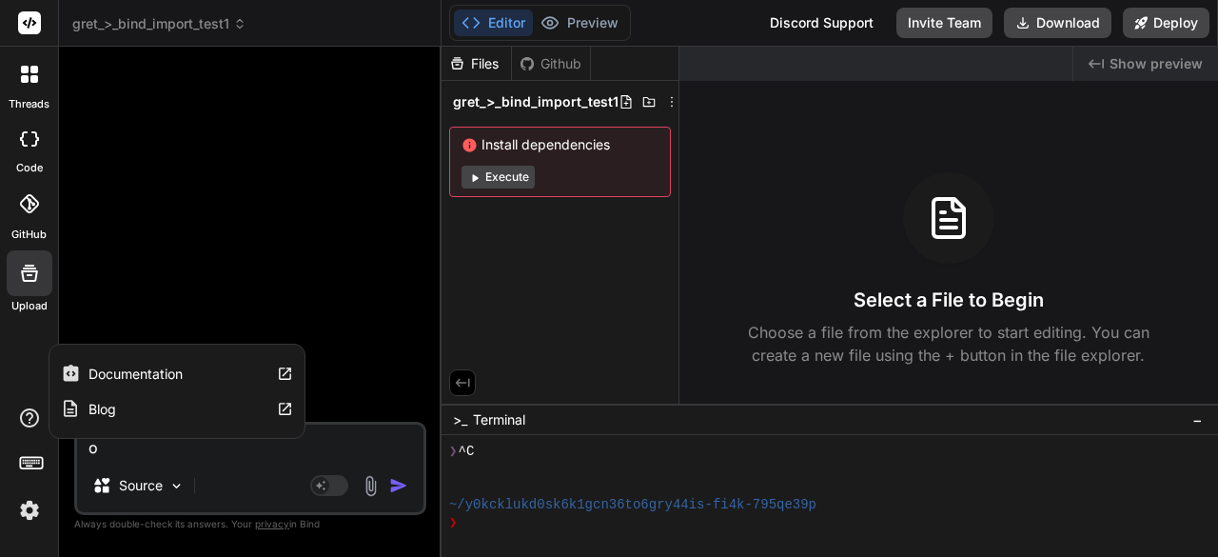
click at [115, 377] on label "Documentation" at bounding box center [136, 373] width 94 height 19
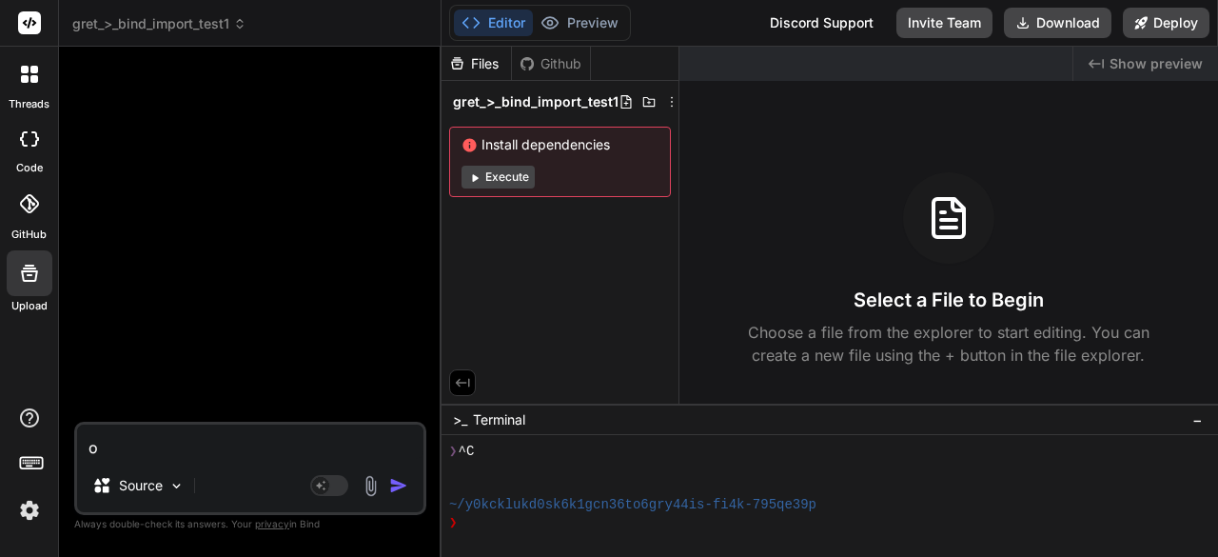
click at [30, 467] on icon at bounding box center [31, 461] width 27 height 27
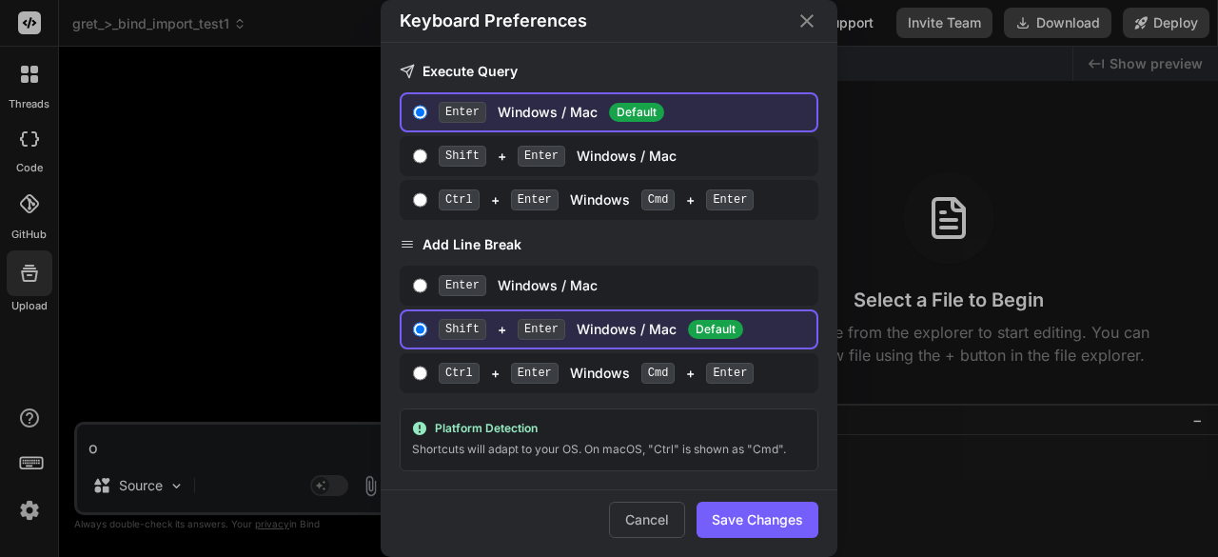
click at [804, 23] on icon "Close" at bounding box center [807, 21] width 23 height 23
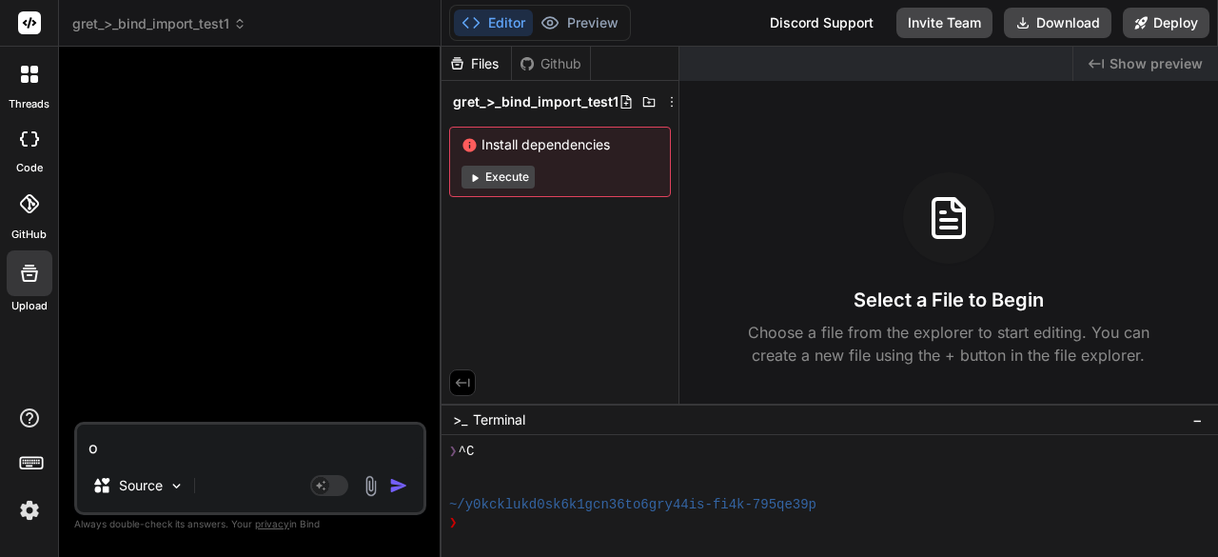
click at [34, 521] on img at bounding box center [29, 510] width 32 height 32
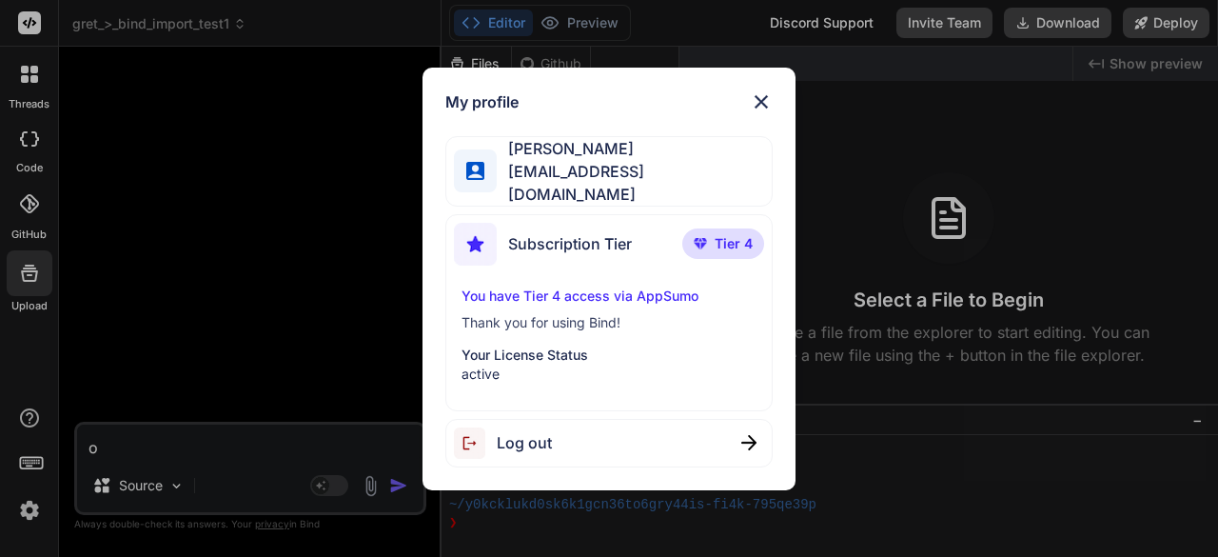
click at [203, 207] on div "My profile [PERSON_NAME] [EMAIL_ADDRESS][DOMAIN_NAME] Subscription Tier Tier 4 …" at bounding box center [609, 278] width 1218 height 557
